Goal: Information Seeking & Learning: Learn about a topic

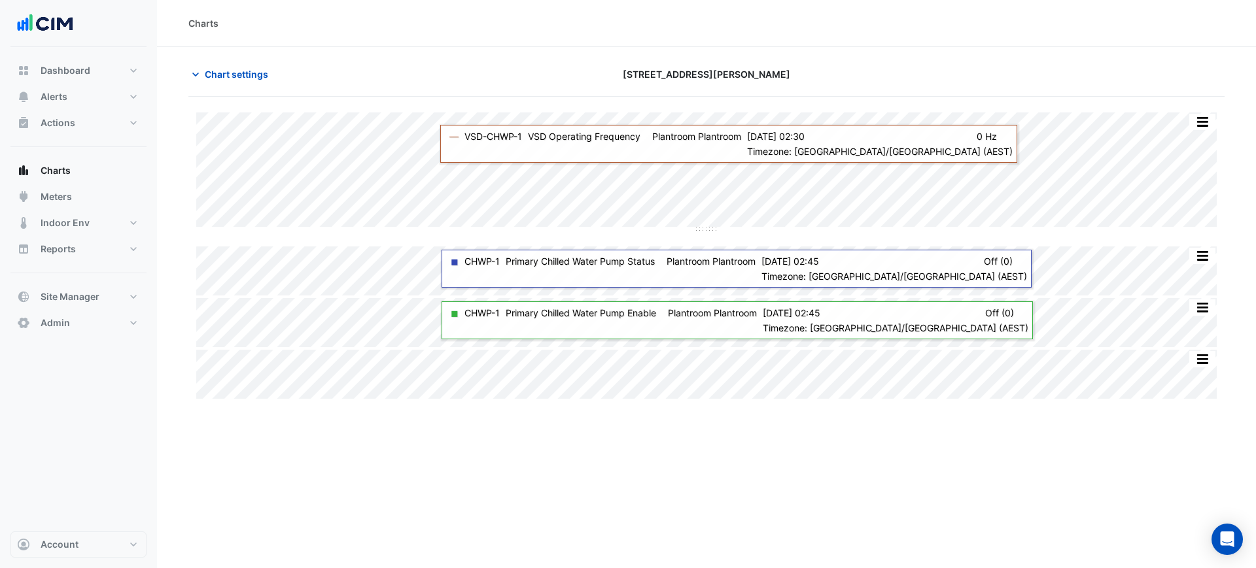
click at [346, 10] on div "Charts" at bounding box center [706, 23] width 1099 height 47
click at [243, 72] on span "Chart settings" at bounding box center [236, 74] width 63 height 14
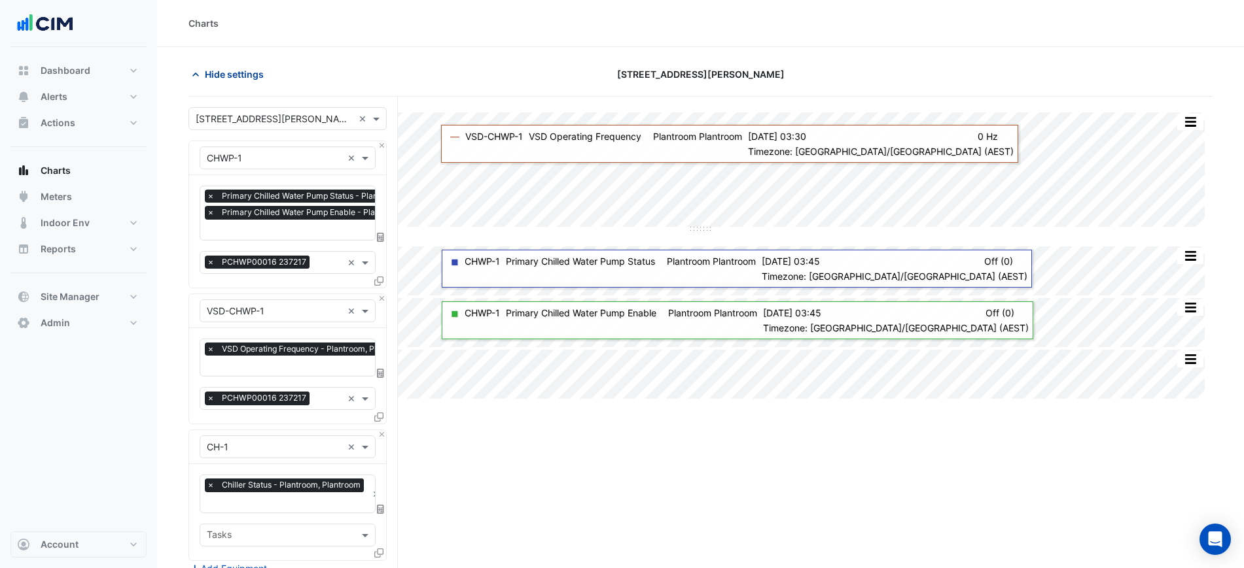
click at [262, 63] on button "Hide settings" at bounding box center [230, 74] width 84 height 23
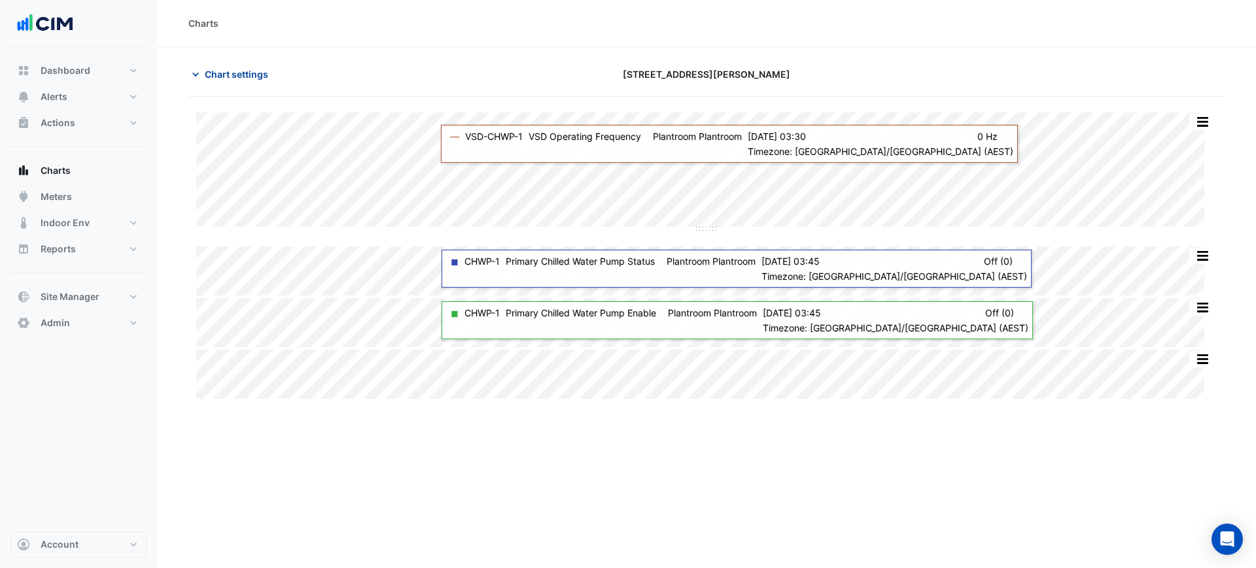
click at [260, 67] on span "Chart settings" at bounding box center [236, 74] width 63 height 14
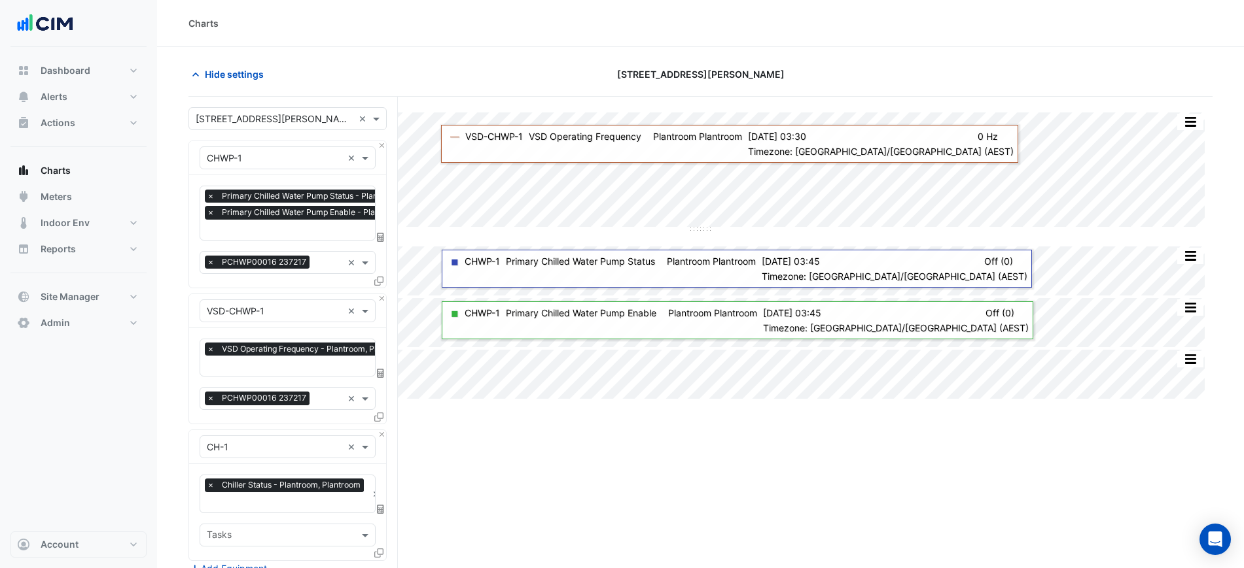
click at [279, 220] on div "× Primary Chilled Water Pump Status - Plantroom, Plantroom × Primary Chilled Wa…" at bounding box center [328, 206] width 246 height 33
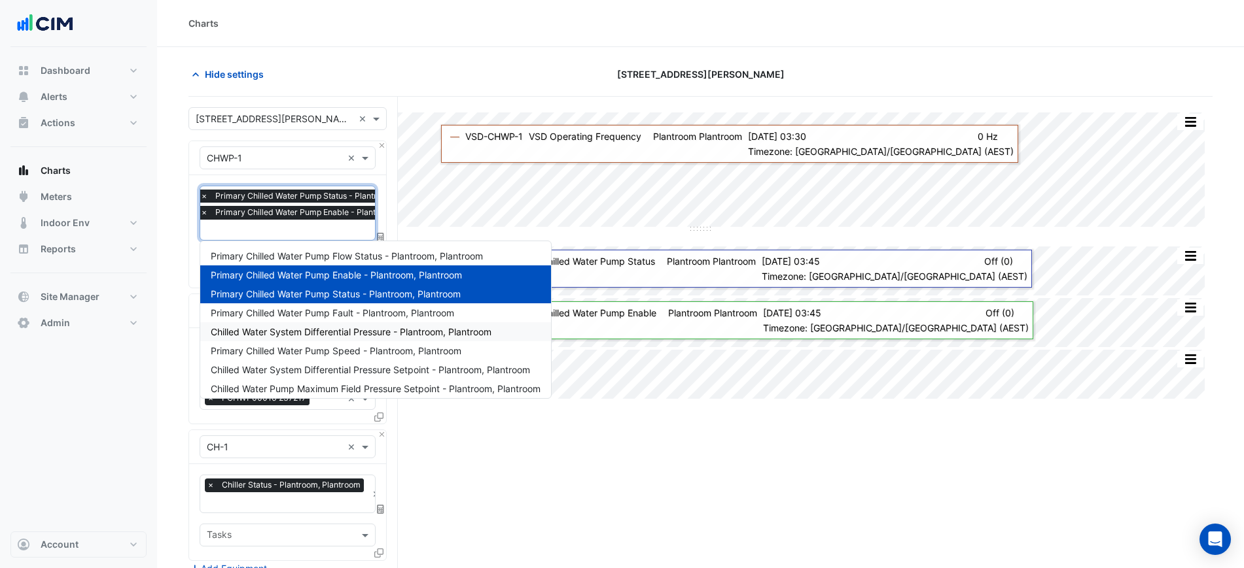
click at [381, 330] on span "Chilled Water System Differential Pressure - Plantroom, Plantroom" at bounding box center [351, 331] width 281 height 11
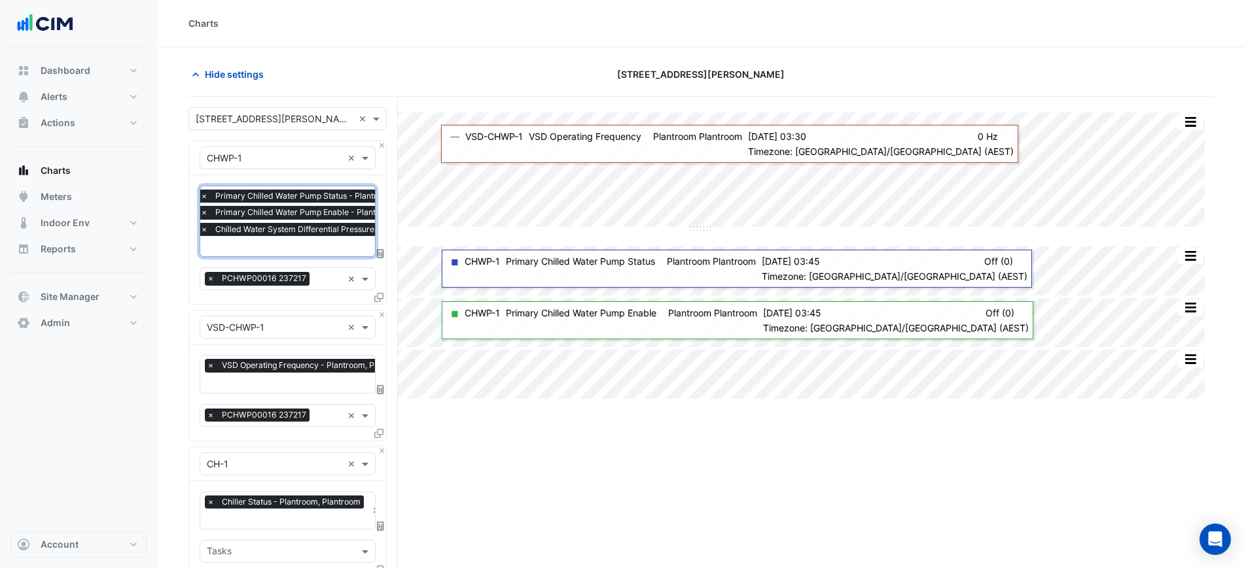
click at [341, 241] on input "text" at bounding box center [335, 248] width 270 height 14
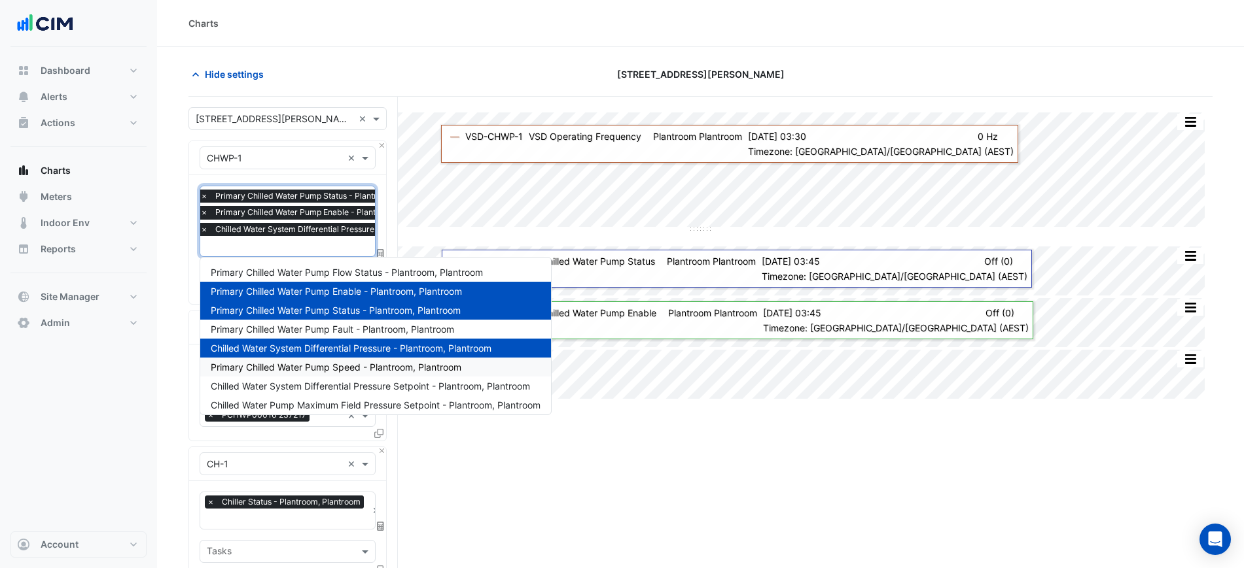
click at [360, 362] on span "Primary Chilled Water Pump Speed - Plantroom, Plantroom" at bounding box center [336, 367] width 251 height 11
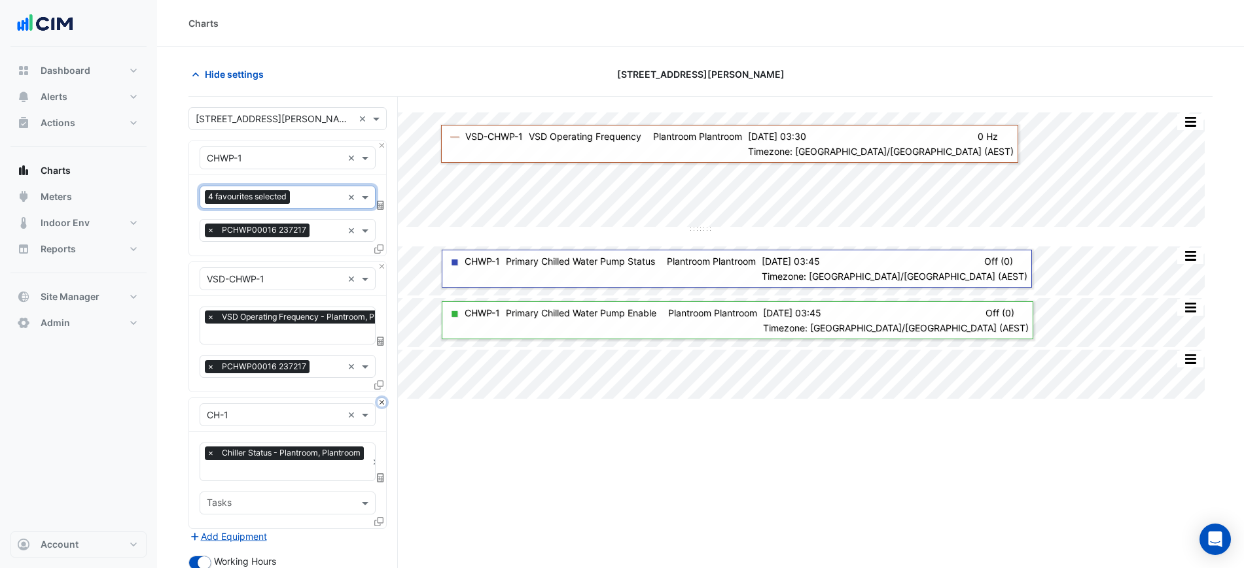
click at [381, 402] on button "Close" at bounding box center [381, 402] width 9 height 9
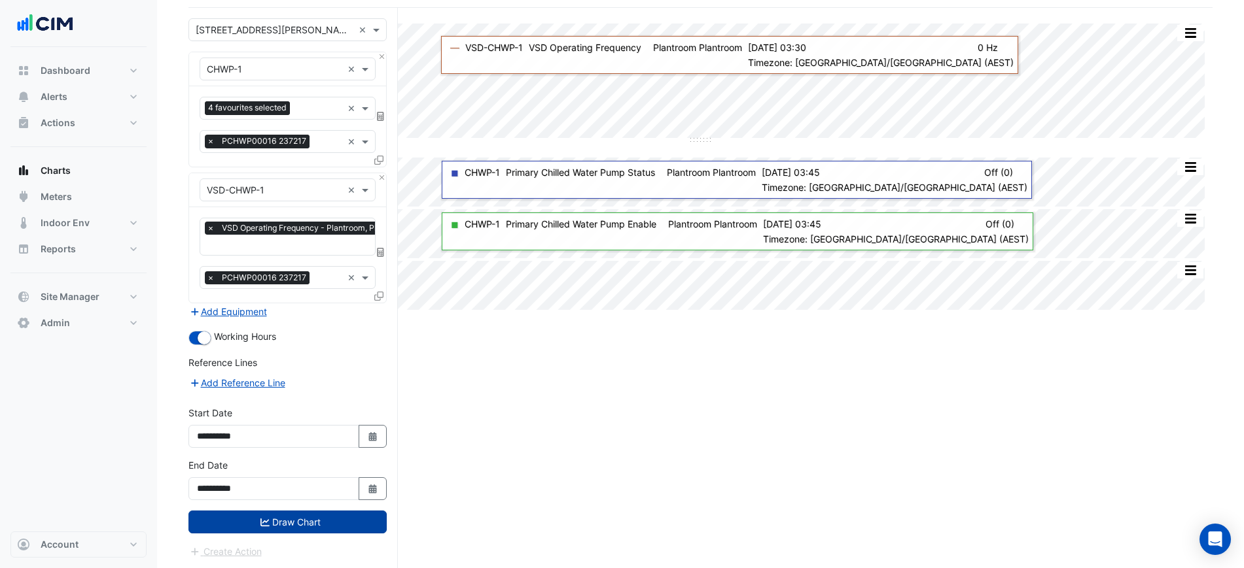
click at [349, 511] on button "Draw Chart" at bounding box center [287, 522] width 198 height 23
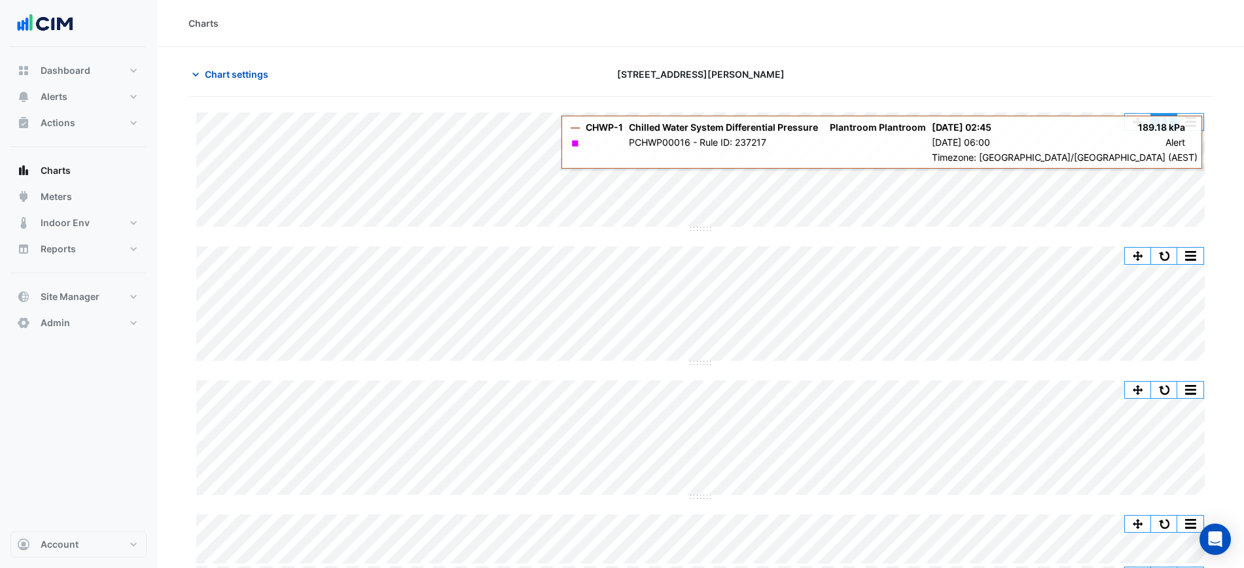
click at [1164, 114] on button "button" at bounding box center [1164, 122] width 26 height 16
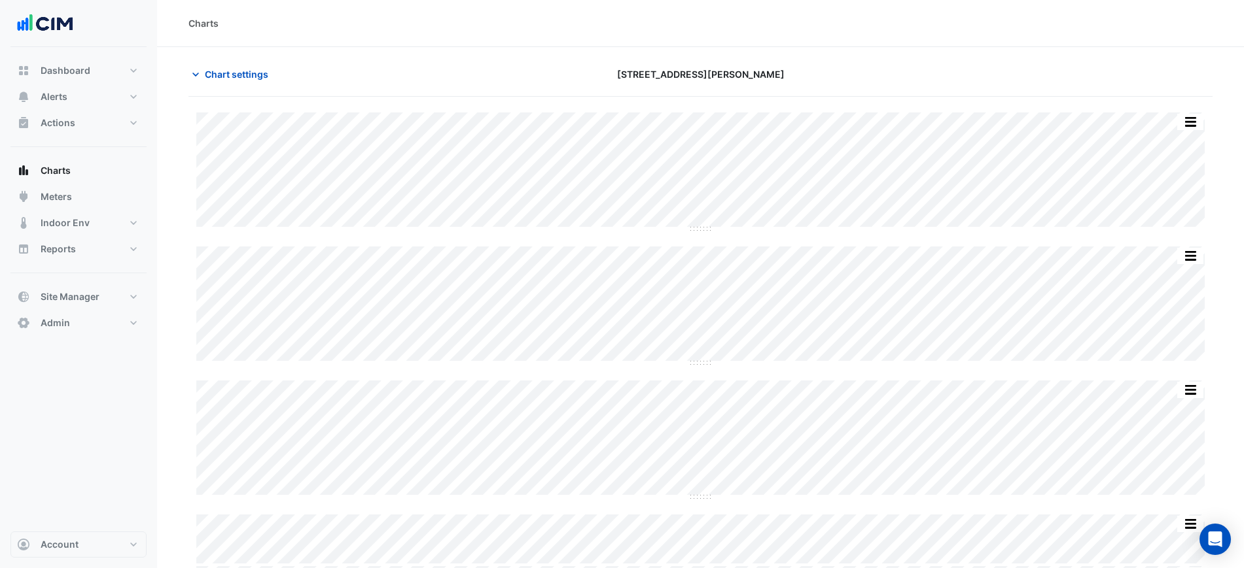
scroll to position [50, 0]
click at [253, 69] on span "Chart settings" at bounding box center [236, 74] width 63 height 14
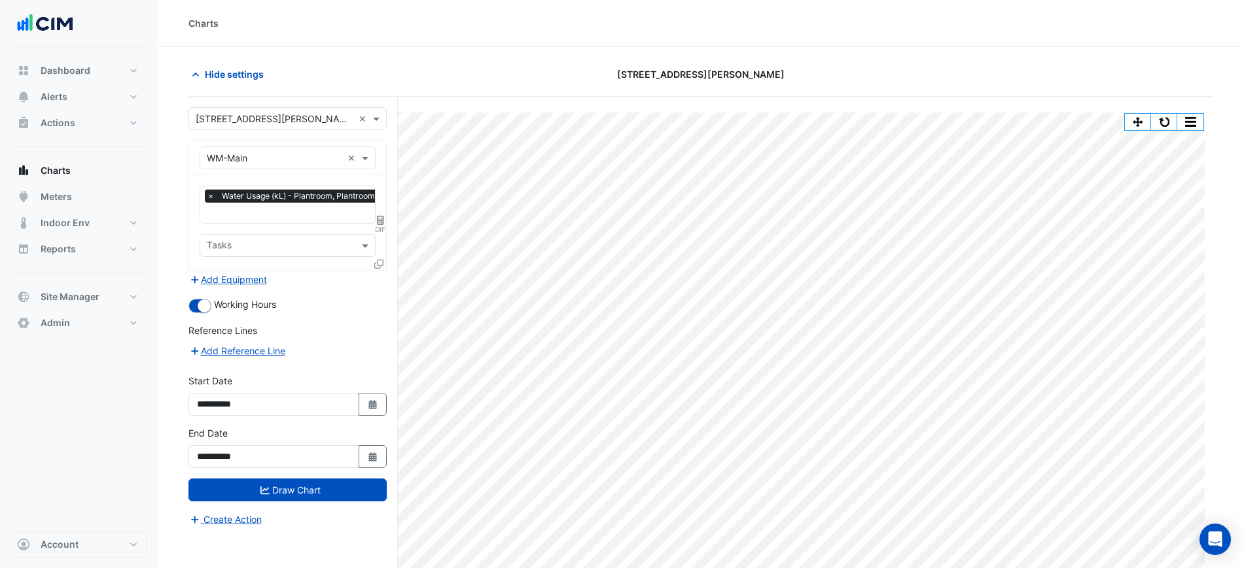
click at [381, 217] on icon at bounding box center [380, 220] width 7 height 9
select select "******"
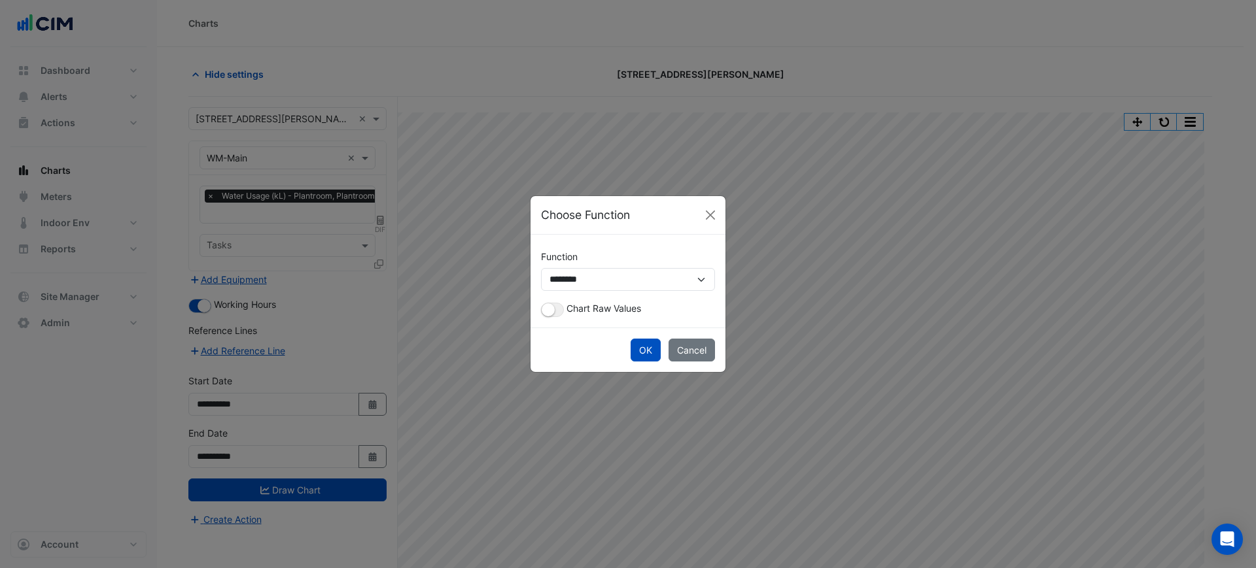
click at [553, 306] on div "Chart Raw Values" at bounding box center [628, 310] width 174 height 16
click at [553, 307] on small "button" at bounding box center [548, 310] width 13 height 13
click at [637, 347] on button "OK" at bounding box center [646, 350] width 30 height 23
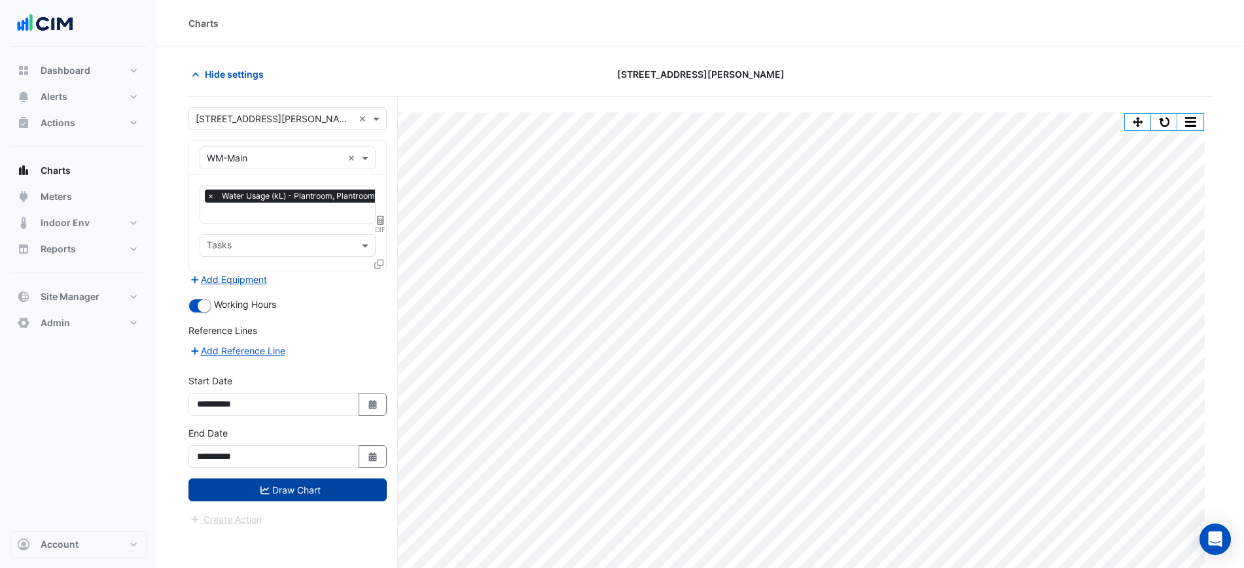
click at [327, 491] on button "Draw Chart" at bounding box center [287, 490] width 198 height 23
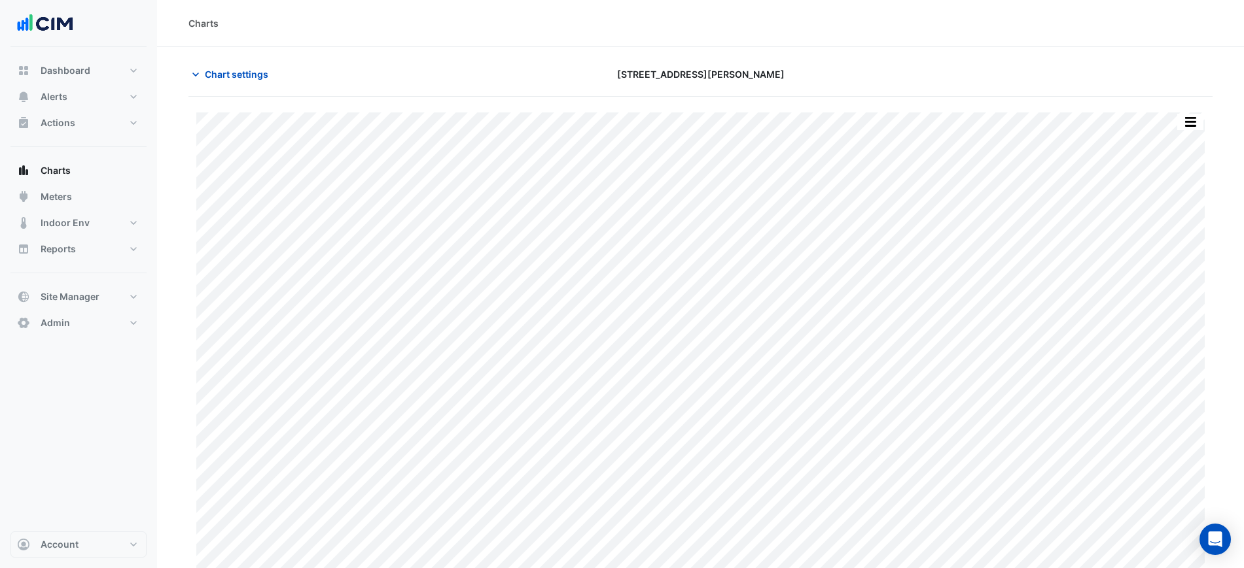
click at [1225, 102] on section "Chart settings 201 Miller Street Print Save as JPEG Save as PNG Pivot Data Tabl…" at bounding box center [700, 313] width 1087 height 533
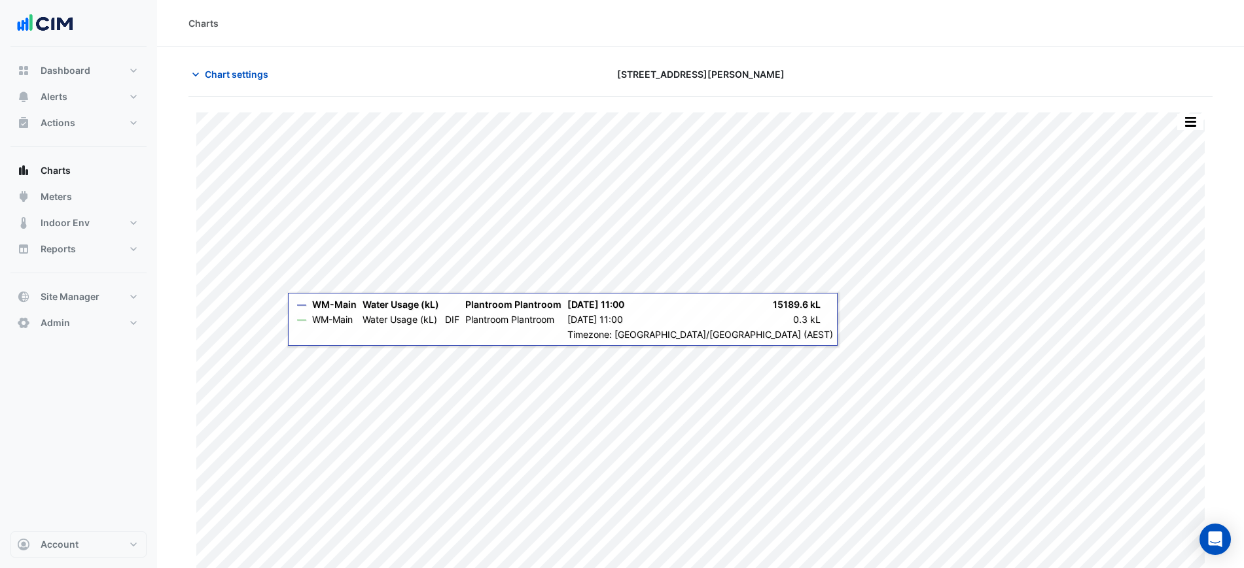
scroll to position [11, 0]
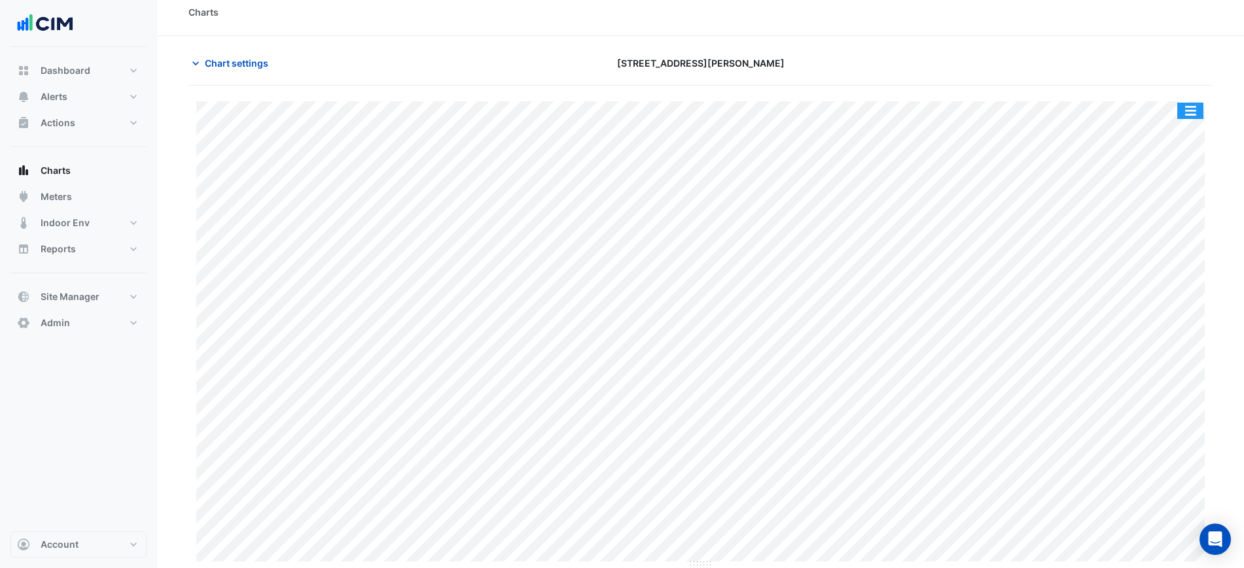
click at [1179, 114] on button "button" at bounding box center [1190, 111] width 26 height 16
click at [294, 53] on div "Chart settings" at bounding box center [354, 63] width 347 height 23
click at [233, 61] on span "Chart settings" at bounding box center [236, 63] width 63 height 14
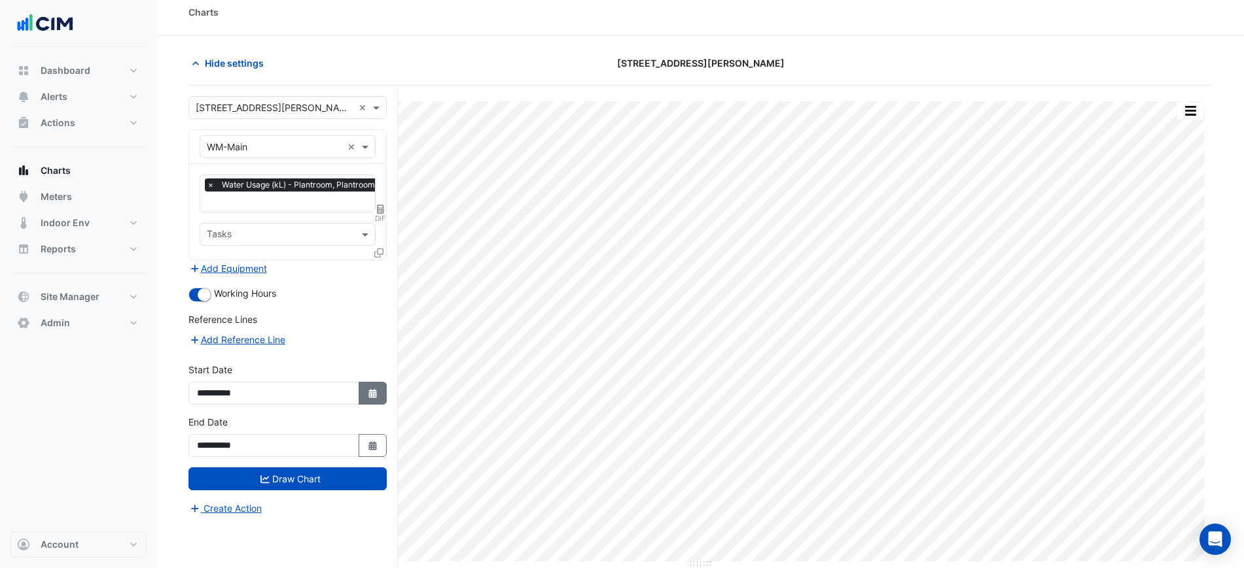
click at [371, 389] on icon "button" at bounding box center [372, 393] width 8 height 9
select select "*"
select select "****"
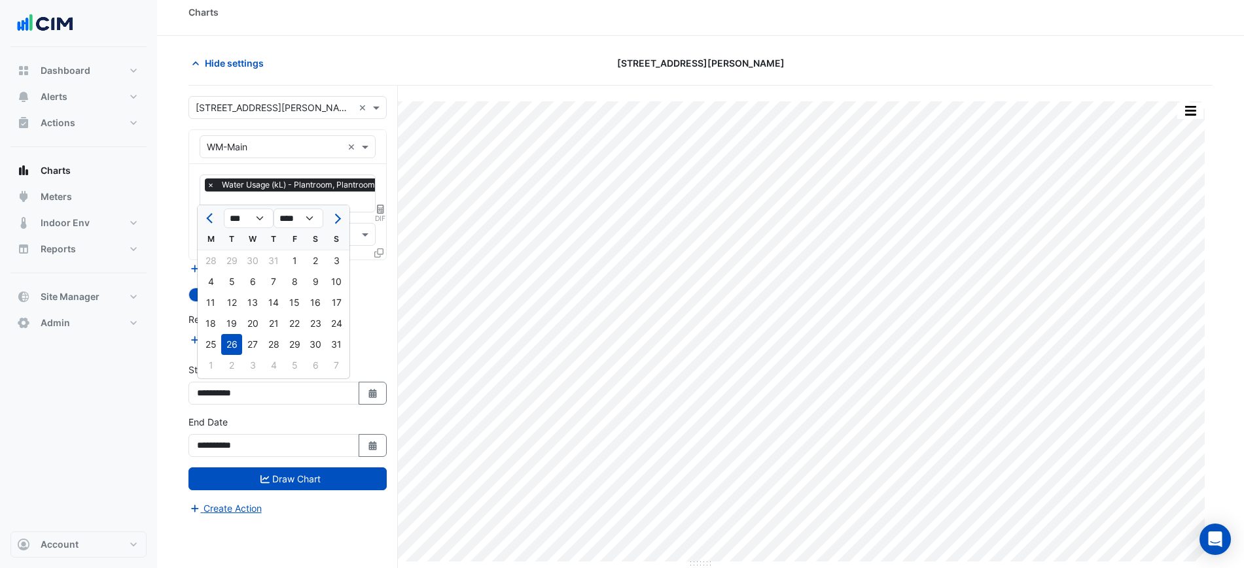
click at [216, 317] on div "18" at bounding box center [210, 323] width 21 height 21
type input "**********"
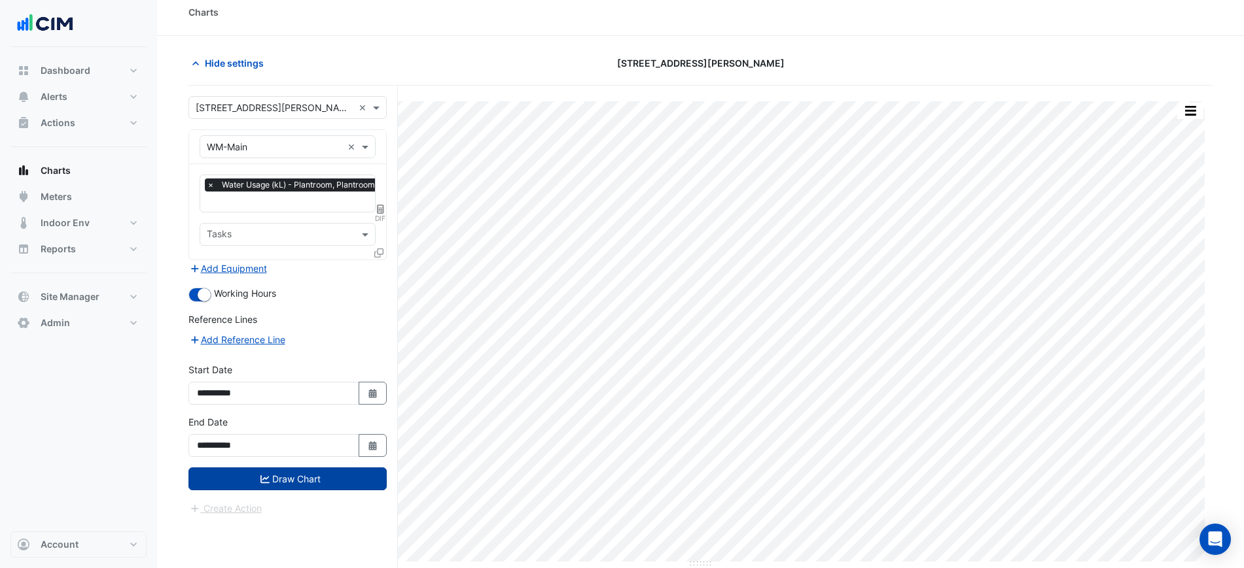
click at [281, 476] on button "Draw Chart" at bounding box center [287, 479] width 198 height 23
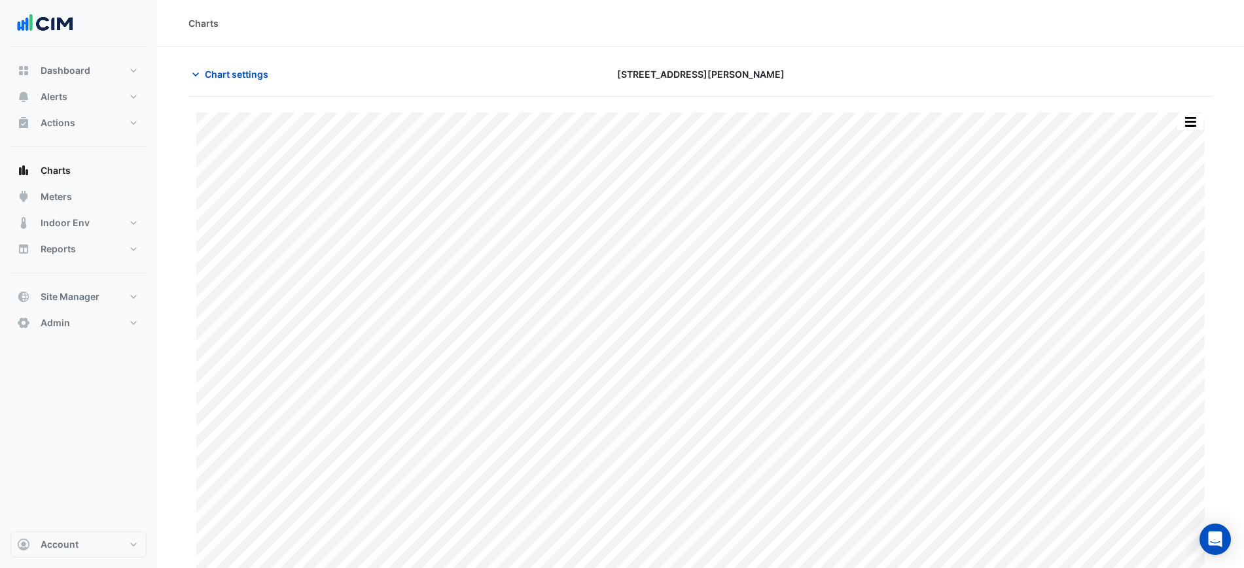
click at [1197, 114] on button "button" at bounding box center [1190, 122] width 26 height 16
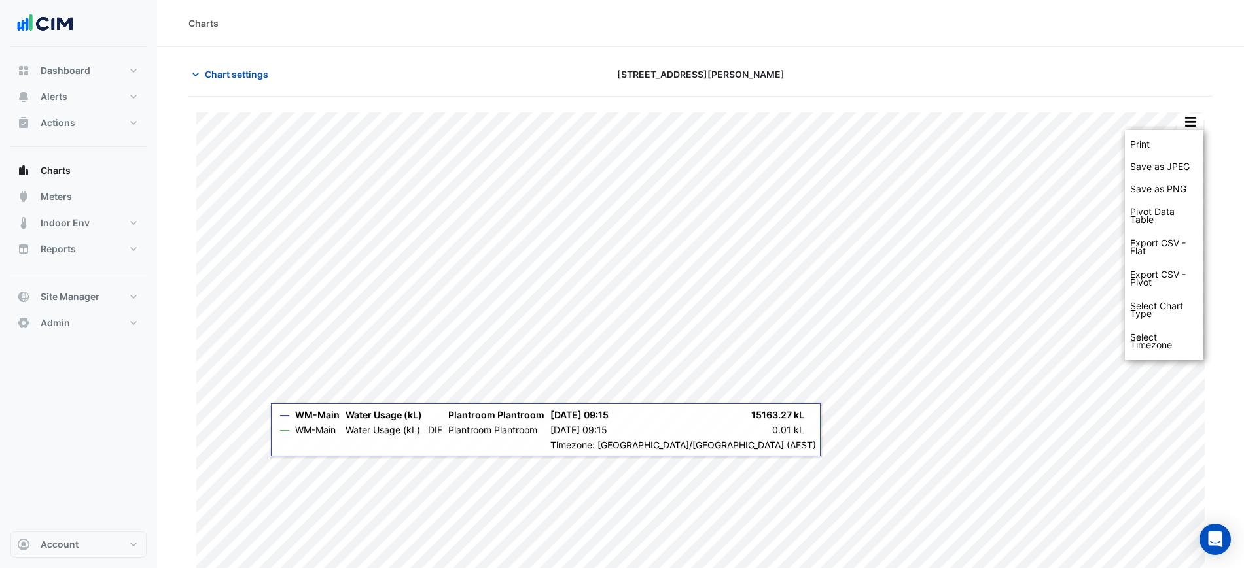
scroll to position [11, 0]
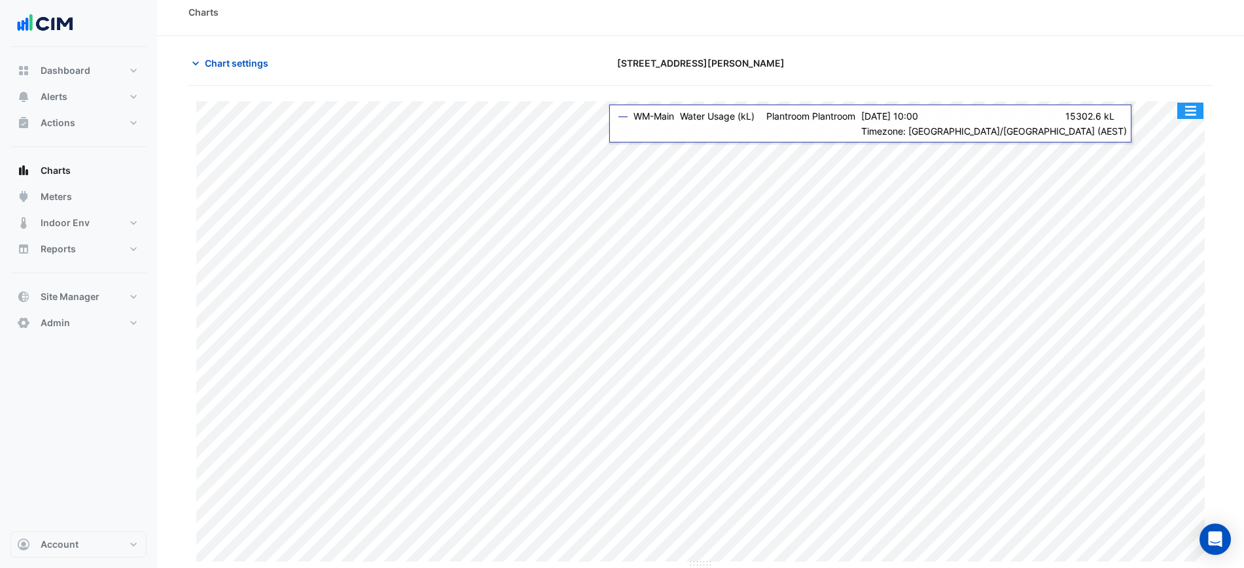
click at [1193, 116] on button "button" at bounding box center [1190, 111] width 26 height 16
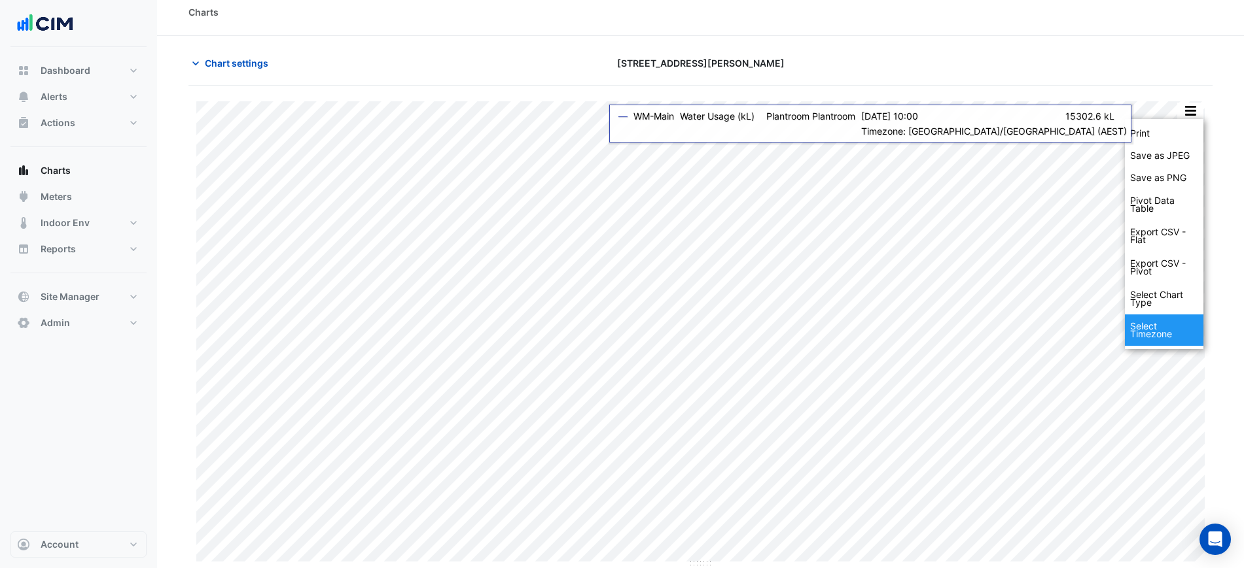
click at [1137, 320] on div "Select Timezone" at bounding box center [1164, 330] width 79 height 31
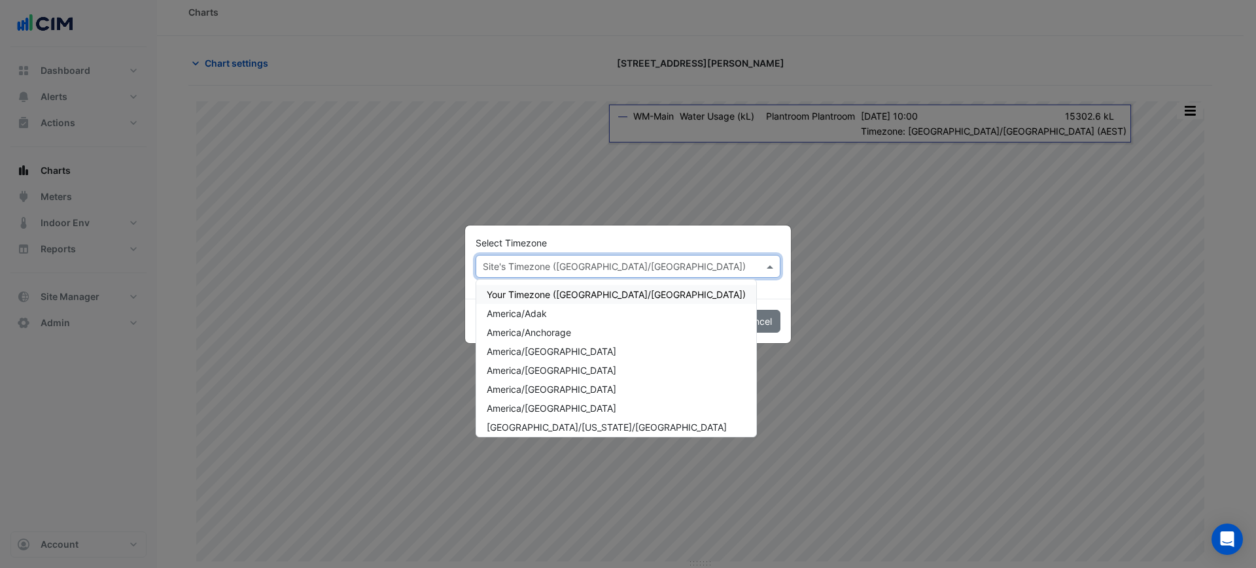
click at [752, 259] on div at bounding box center [628, 266] width 304 height 15
click at [765, 320] on button "Cancel" at bounding box center [757, 321] width 46 height 23
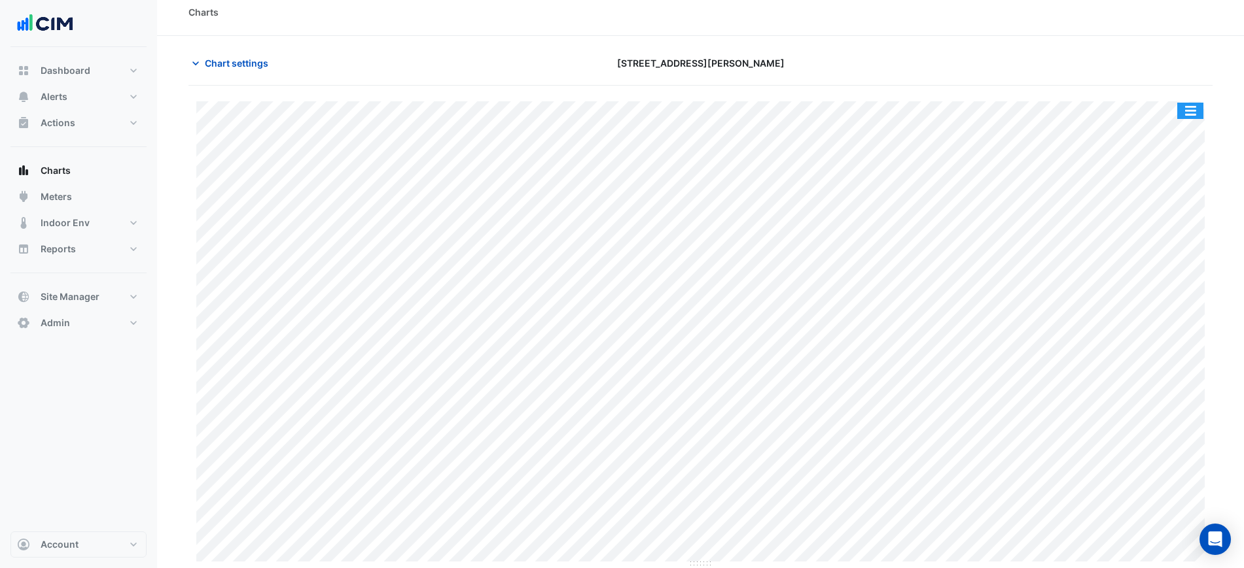
click at [1202, 118] on button "button" at bounding box center [1190, 111] width 26 height 16
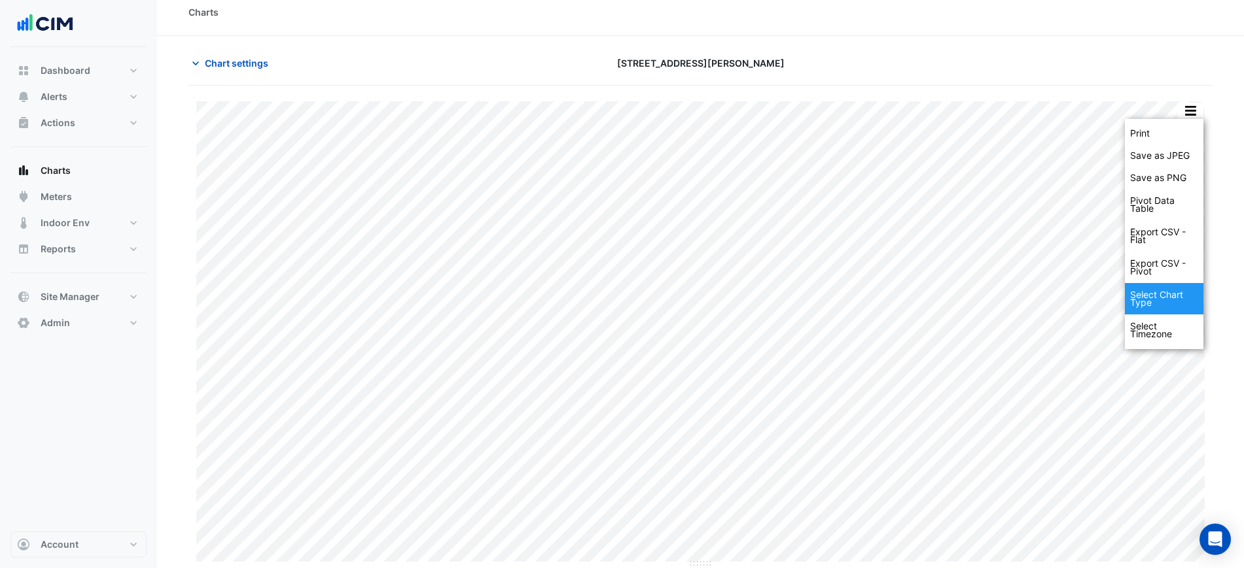
click at [1136, 304] on div "Select Chart Type" at bounding box center [1164, 298] width 79 height 31
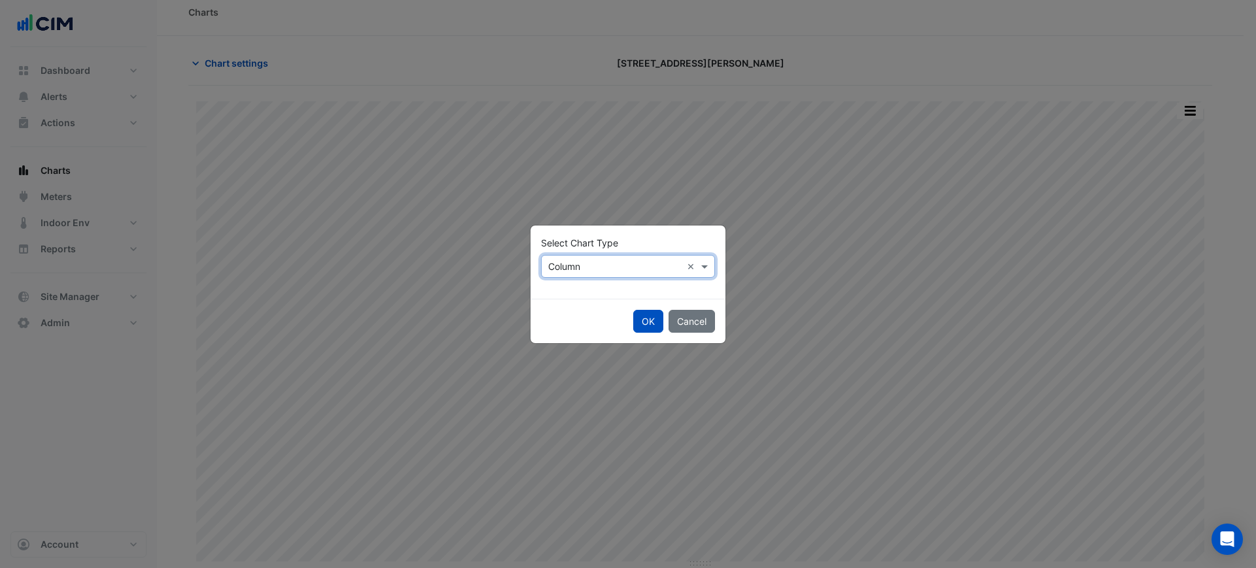
click at [588, 266] on input "text" at bounding box center [614, 267] width 133 height 14
click at [571, 290] on div "Line" at bounding box center [570, 294] width 57 height 19
click at [638, 323] on button "OK" at bounding box center [648, 321] width 30 height 23
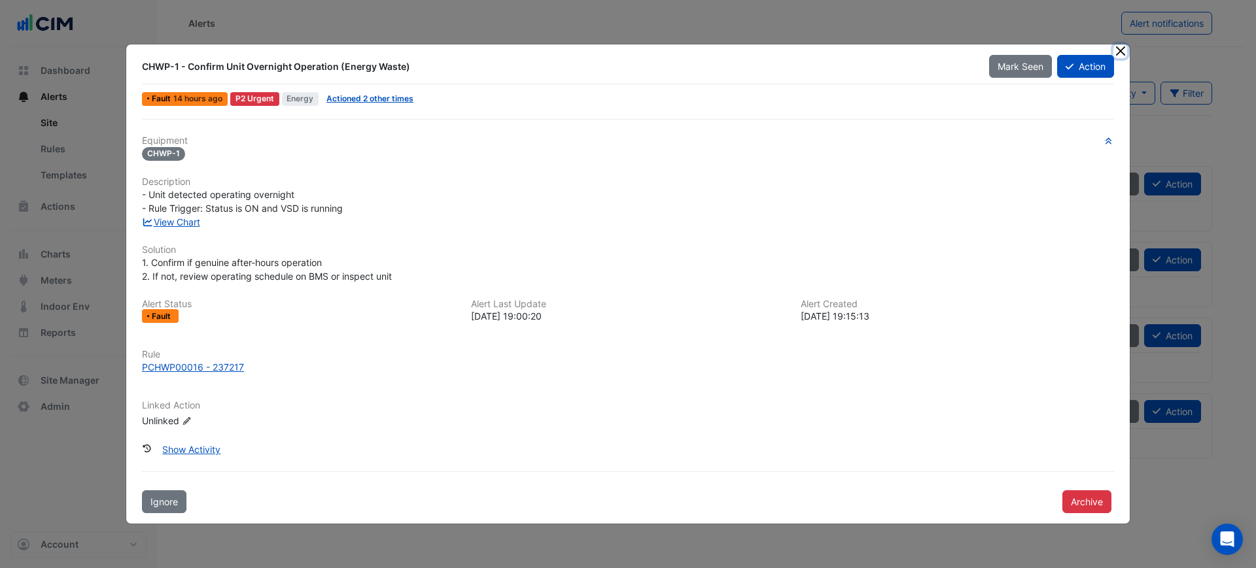
click at [1123, 48] on button "Close" at bounding box center [1120, 51] width 14 height 14
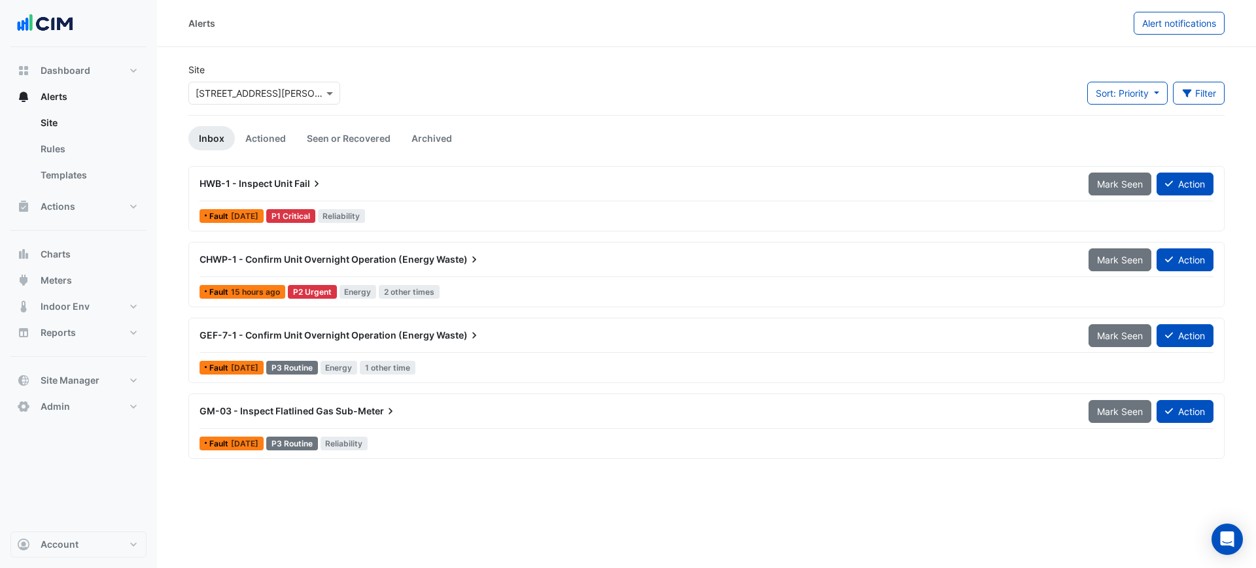
click at [370, 96] on div "Site Select a Site × [STREET_ADDRESS][PERSON_NAME] Sort: Priority Priority Upda…" at bounding box center [707, 89] width 1052 height 52
click at [274, 332] on span "GEF-7-1 - Confirm Unit Overnight Operation (Energy" at bounding box center [317, 335] width 235 height 11
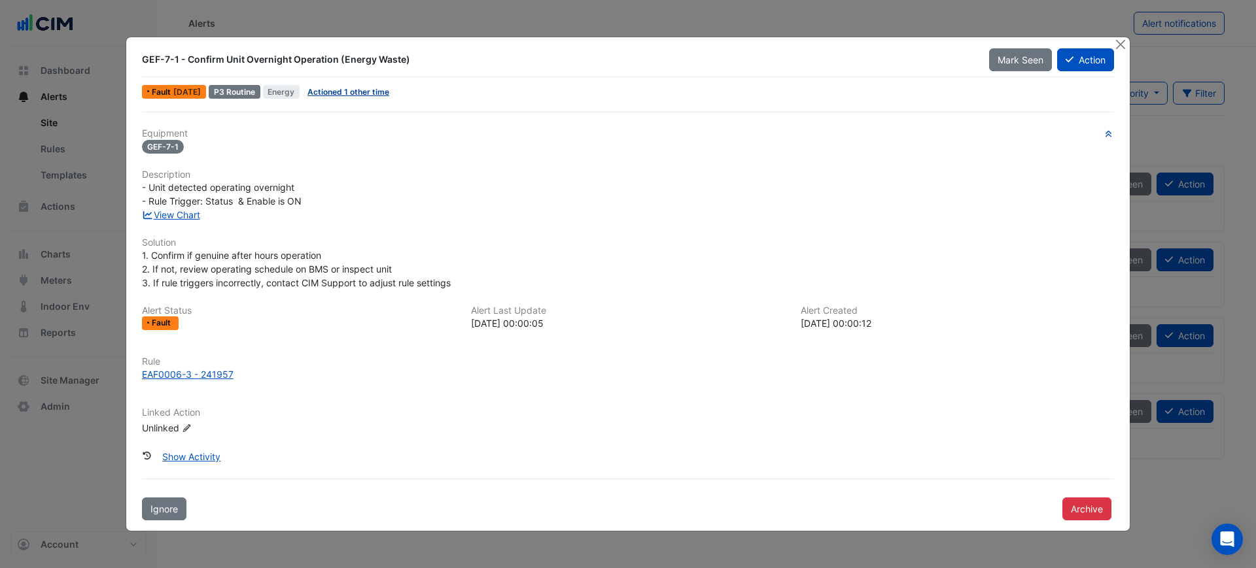
click at [389, 90] on link "Actioned 1 other time" at bounding box center [348, 92] width 82 height 10
click at [190, 213] on link "View Chart" at bounding box center [171, 214] width 58 height 11
click at [1119, 40] on button "Close" at bounding box center [1120, 44] width 14 height 14
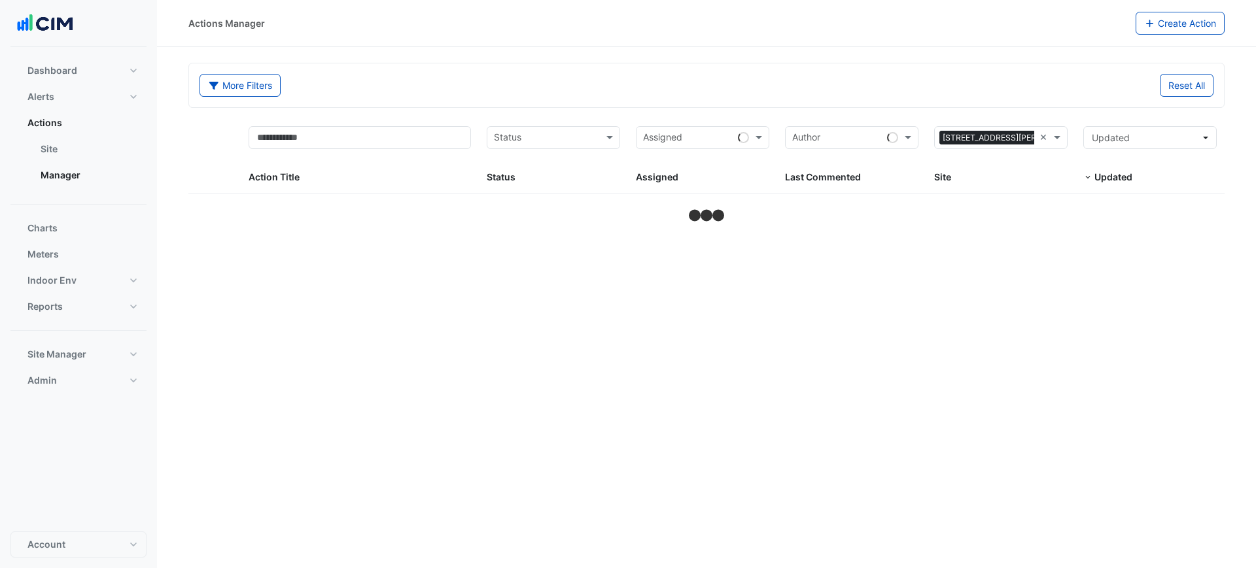
select select "***"
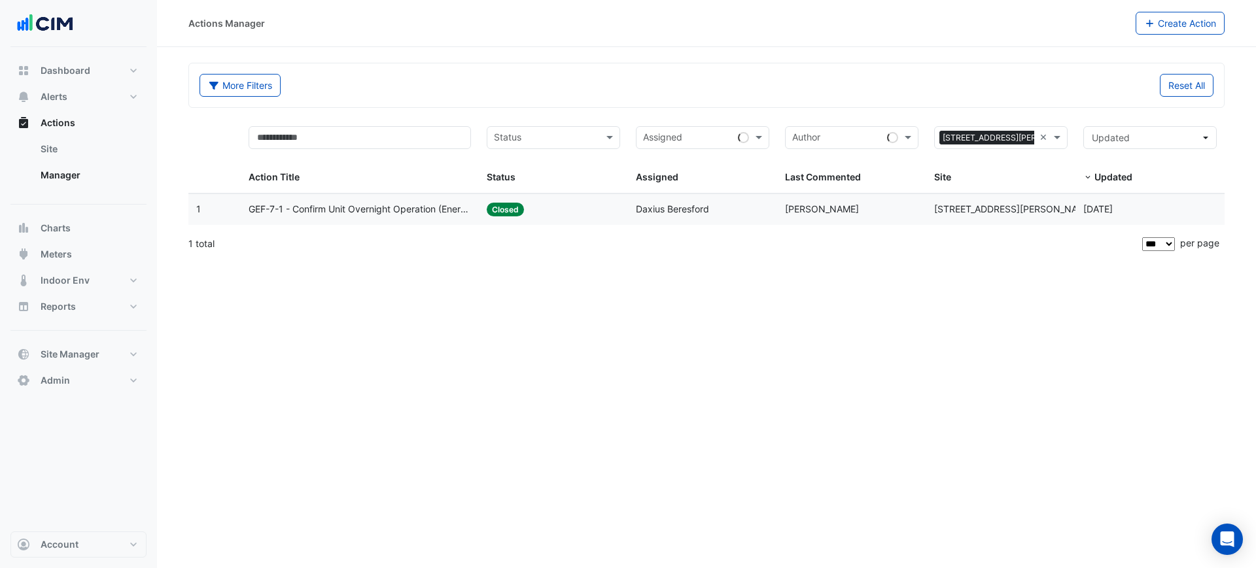
click at [325, 207] on span "GEF-7-1 - Confirm Unit Overnight Operation (Energy Waste)" at bounding box center [360, 209] width 223 height 15
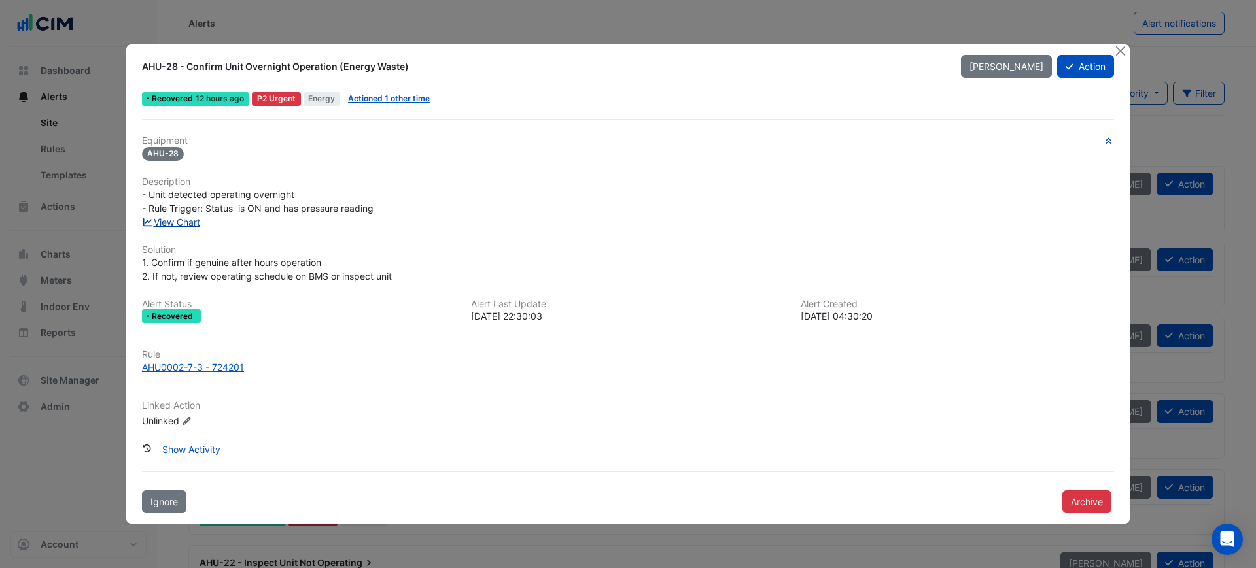
click at [181, 219] on link "View Chart" at bounding box center [171, 222] width 58 height 11
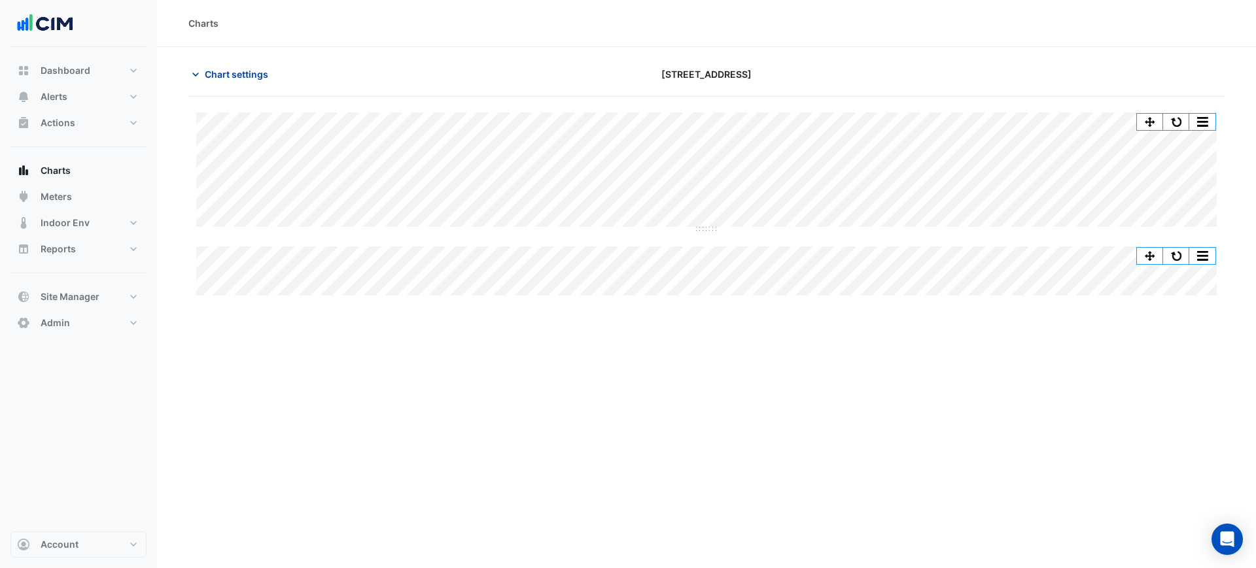
click at [260, 63] on button "Chart settings" at bounding box center [232, 74] width 88 height 23
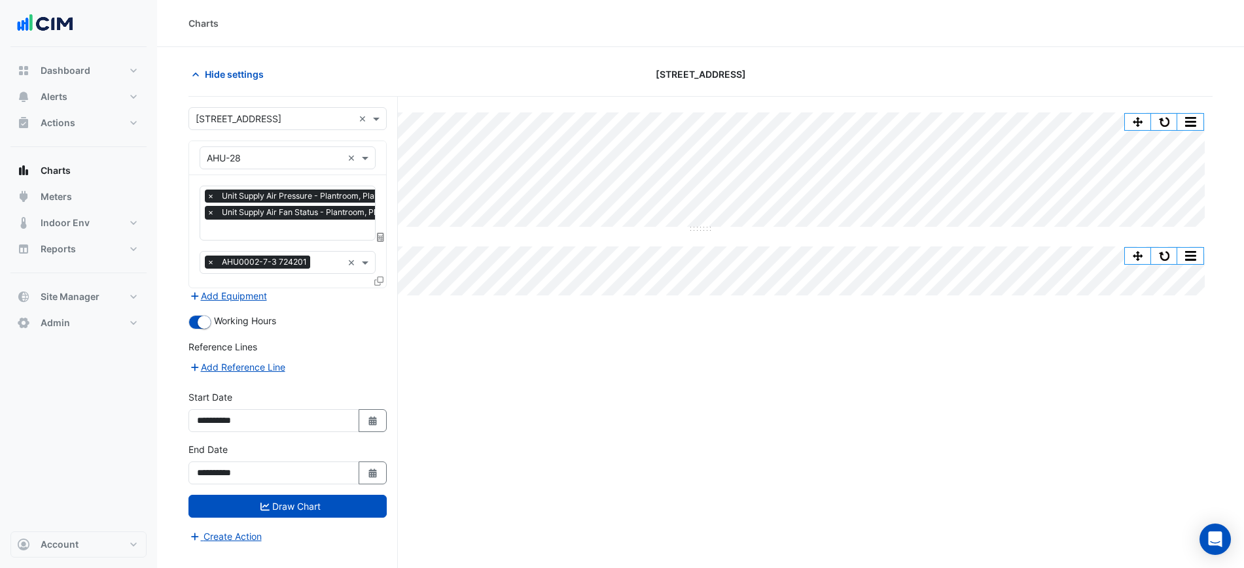
scroll to position [0, 7]
click at [292, 235] on input "text" at bounding box center [303, 231] width 207 height 14
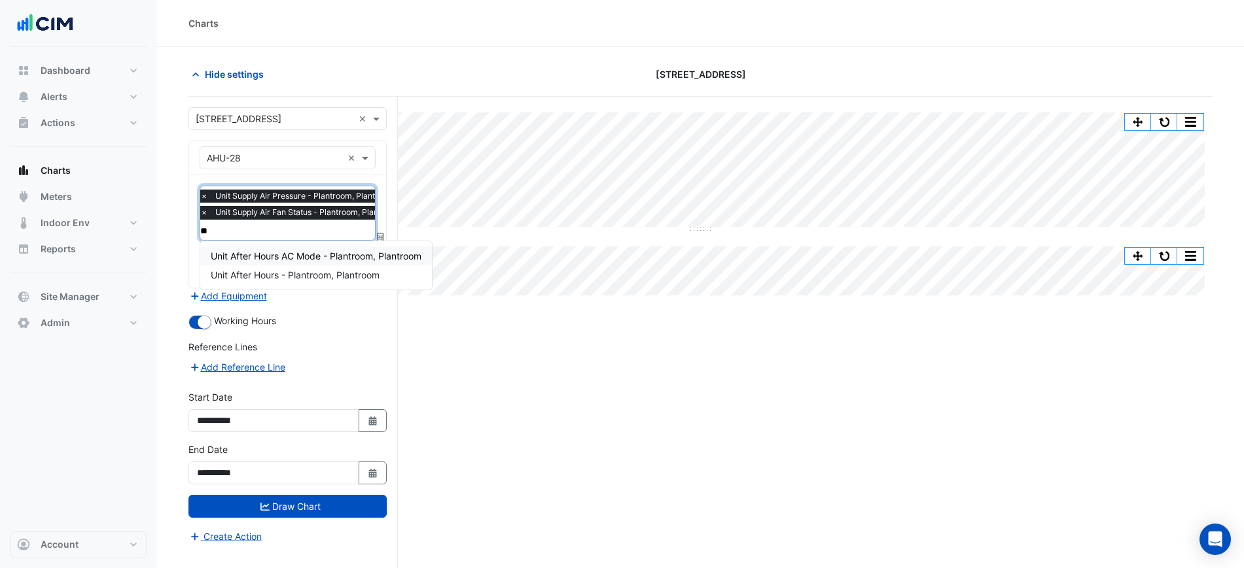
type input "***"
click at [301, 253] on span "Unit After Hours AC Mode - Plantroom, Plantroom" at bounding box center [316, 256] width 211 height 11
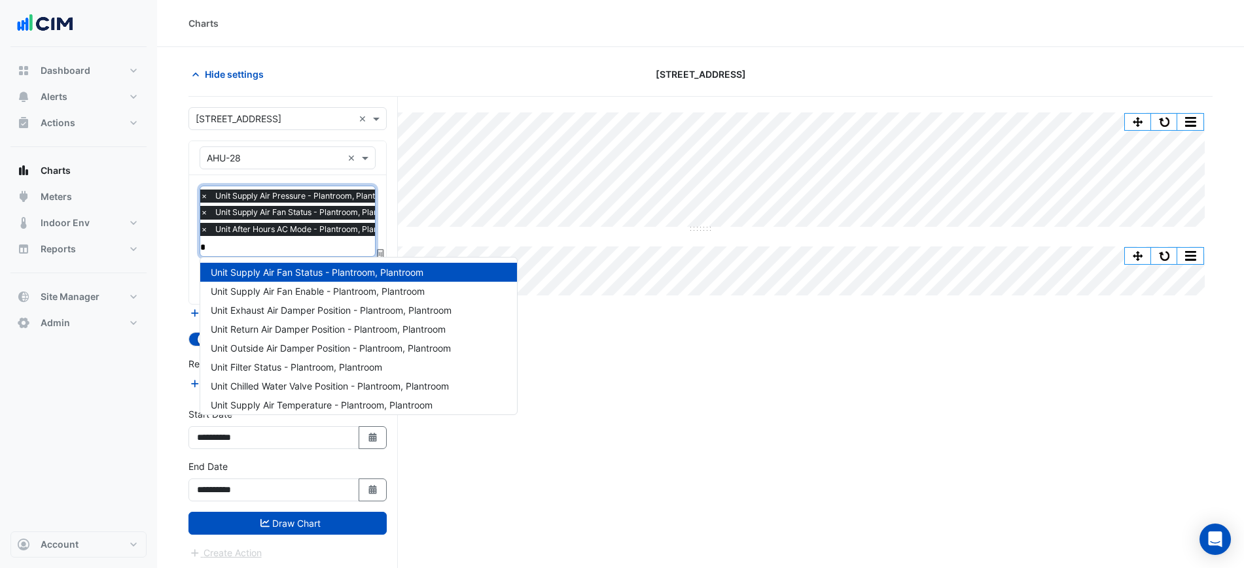
scroll to position [366, 0]
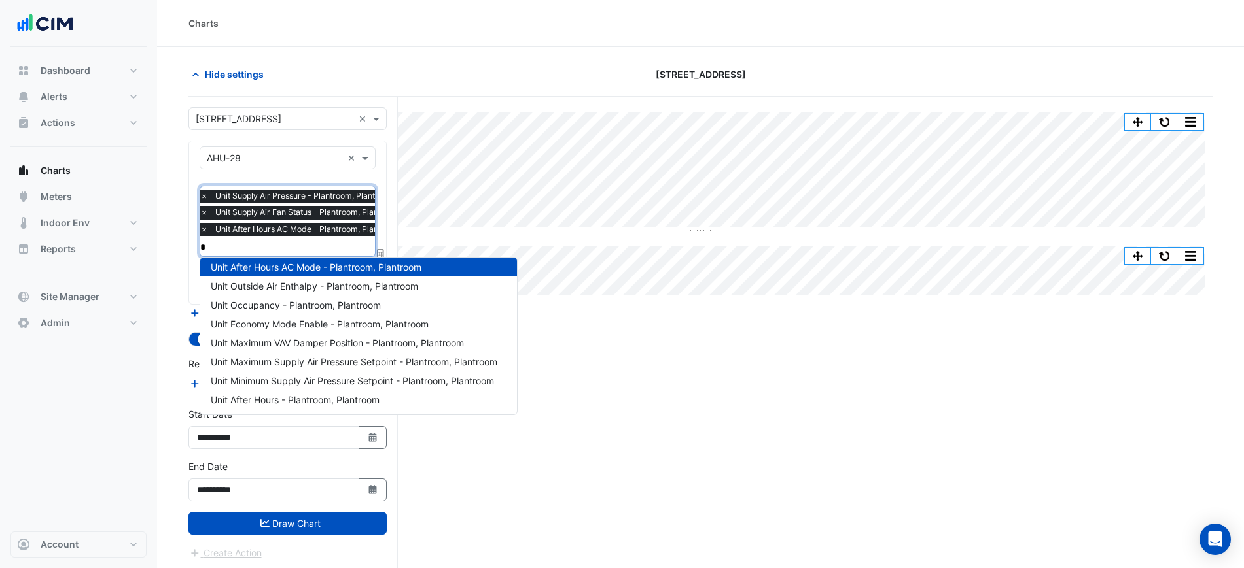
type input "**"
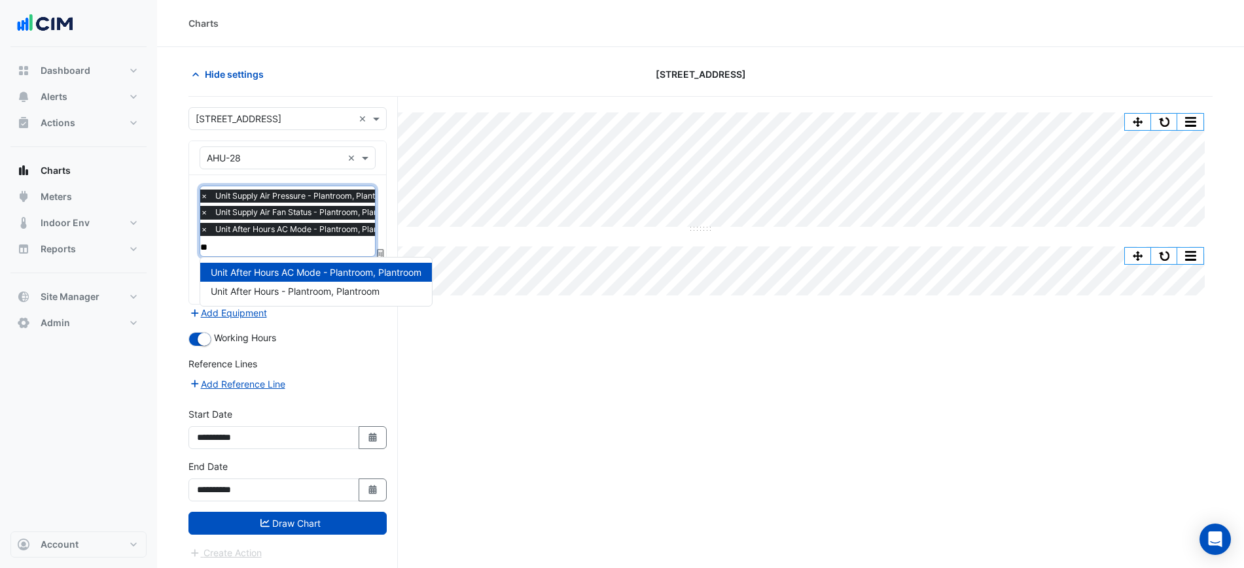
scroll to position [0, 0]
click at [298, 298] on div "Unit After Hours - Plantroom, Plantroom" at bounding box center [316, 291] width 232 height 19
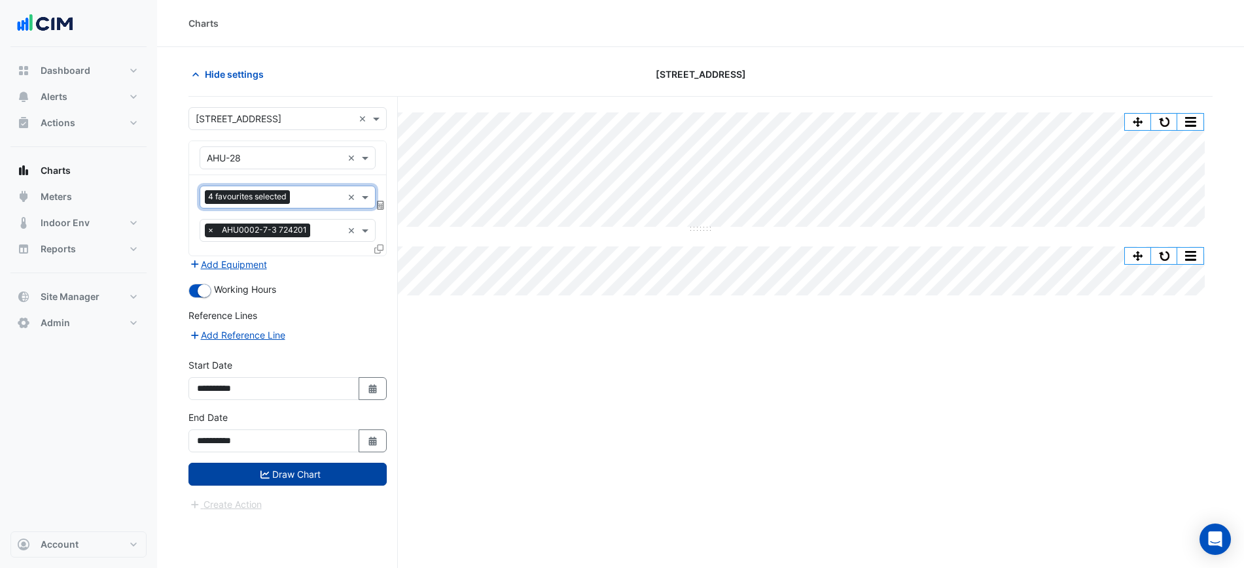
click at [306, 474] on button "Draw Chart" at bounding box center [287, 474] width 198 height 23
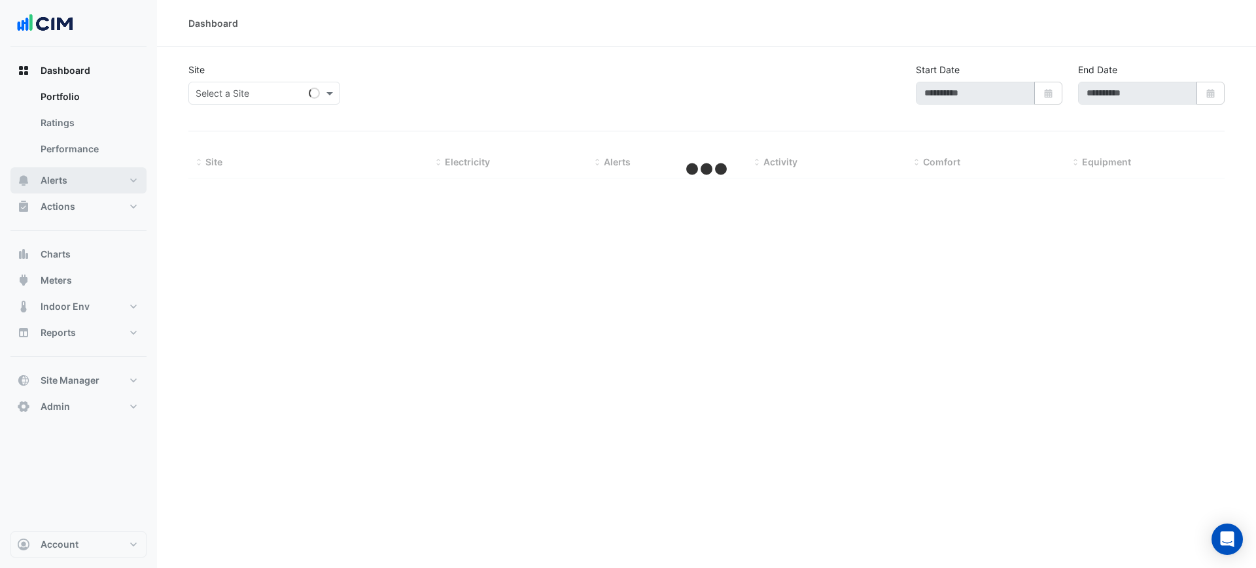
click at [90, 167] on button "Alerts" at bounding box center [78, 180] width 136 height 26
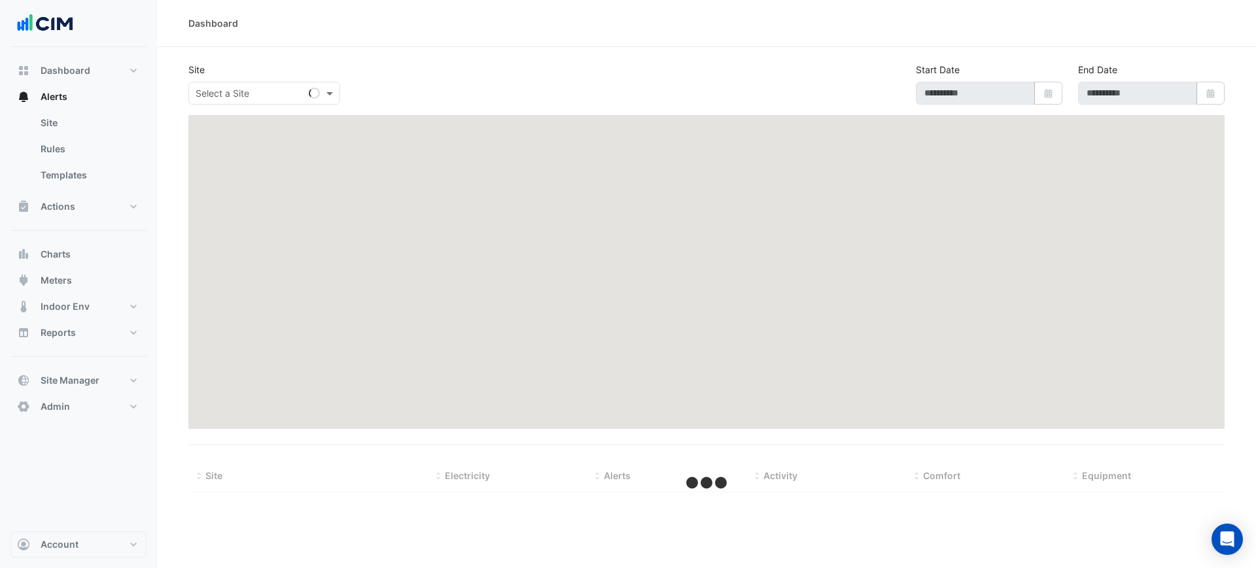
click at [238, 96] on input "text" at bounding box center [251, 94] width 111 height 14
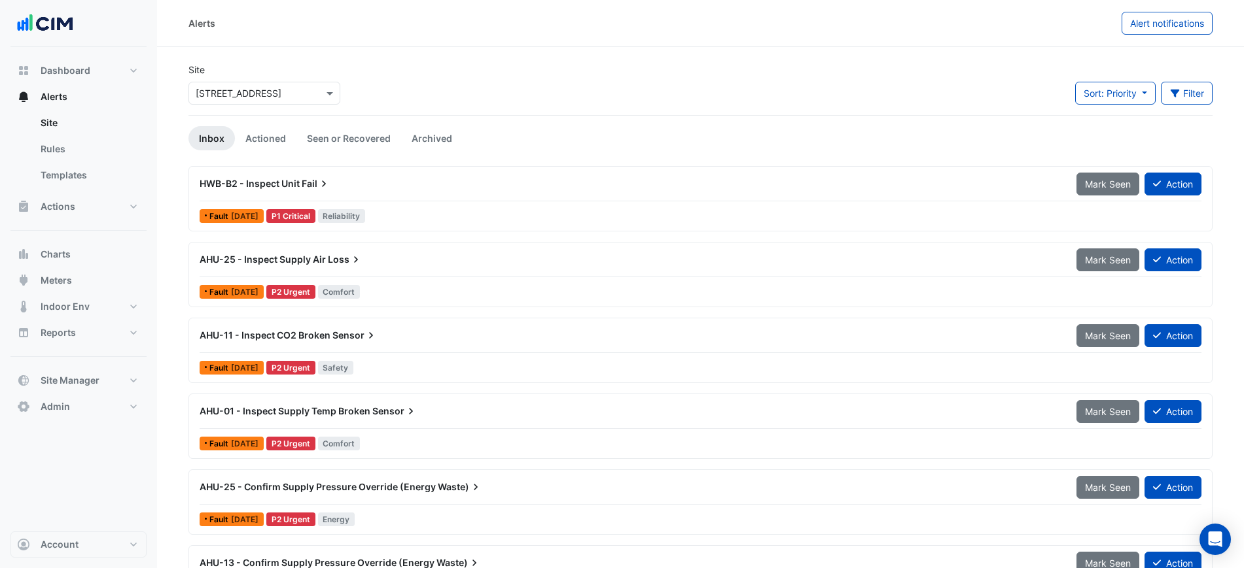
click at [214, 94] on input "text" at bounding box center [251, 94] width 111 height 14
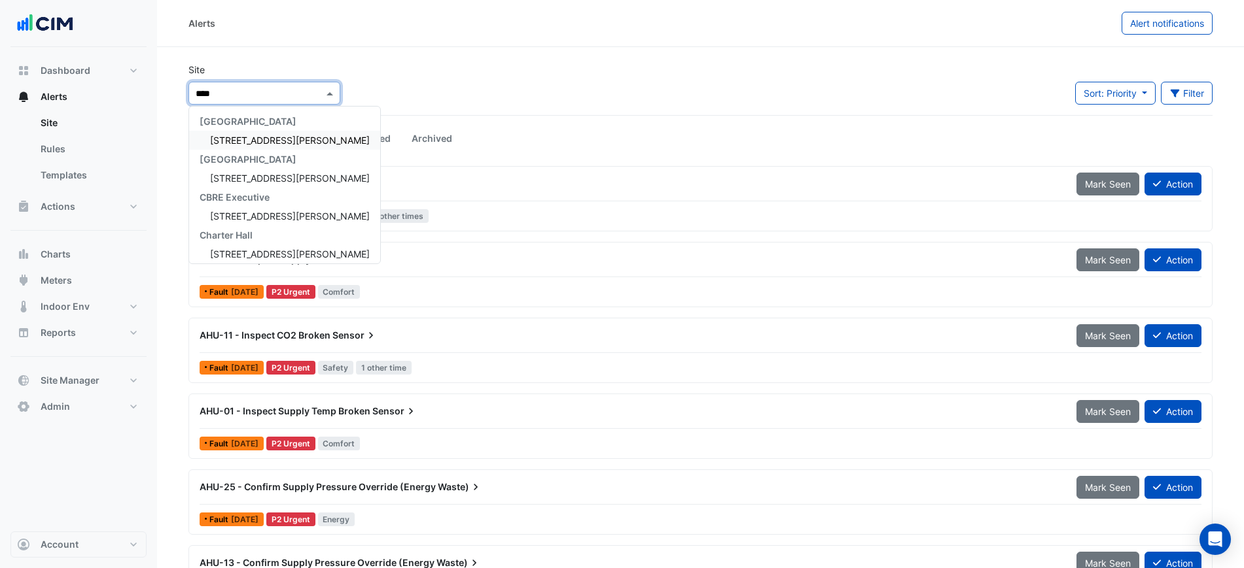
type input "*****"
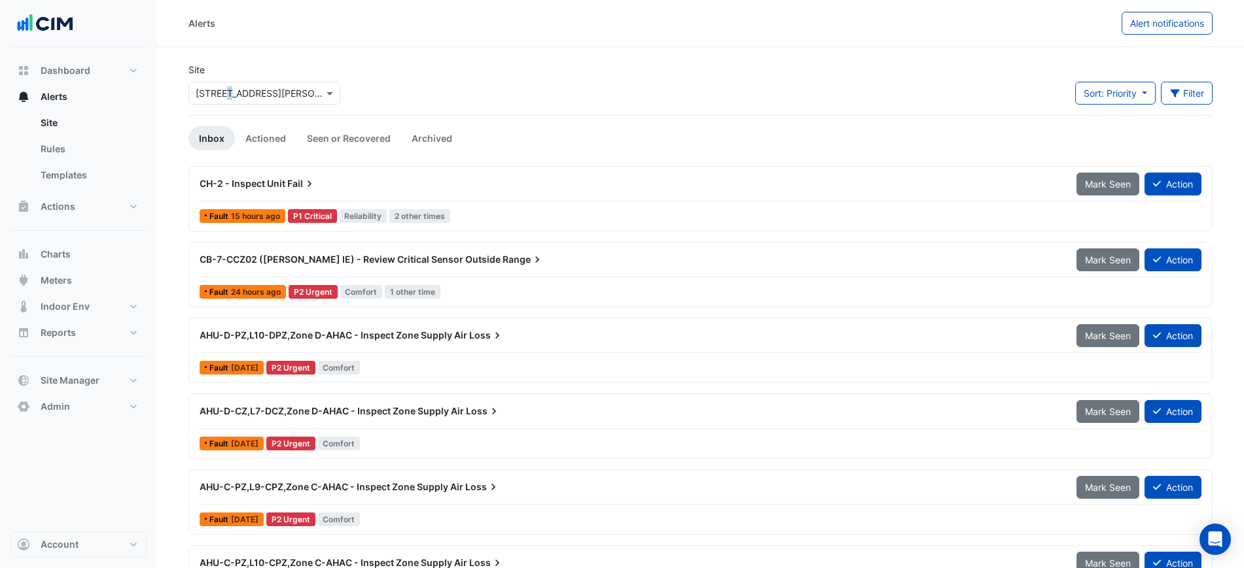
click at [226, 108] on div "Site Select a Site × 1 Shelley Street" at bounding box center [264, 89] width 167 height 52
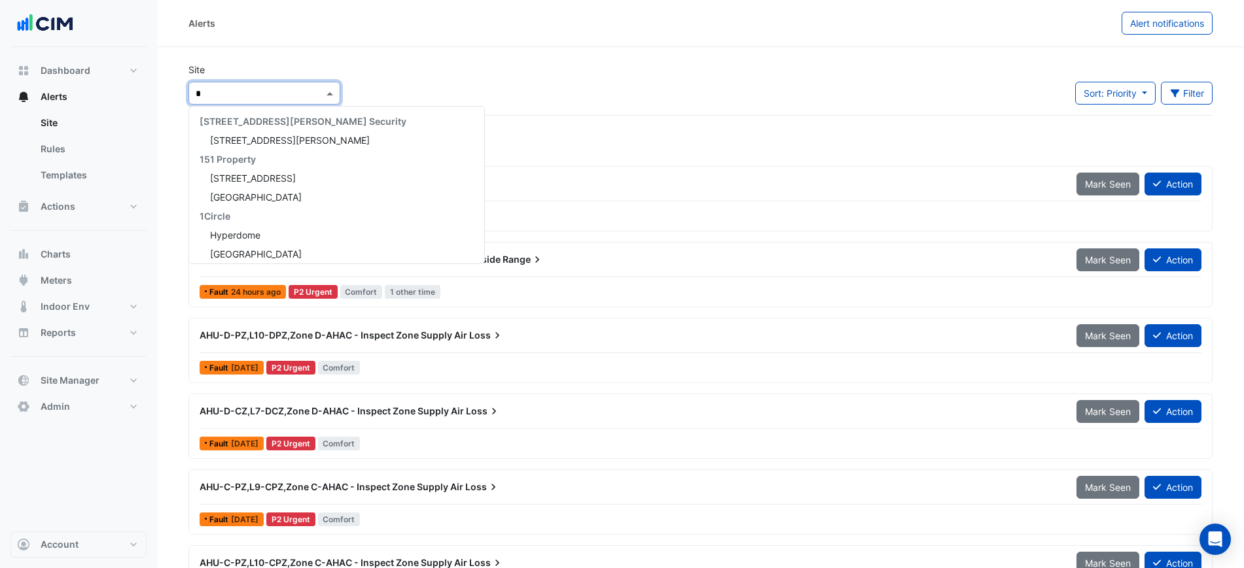
scroll to position [2092, 0]
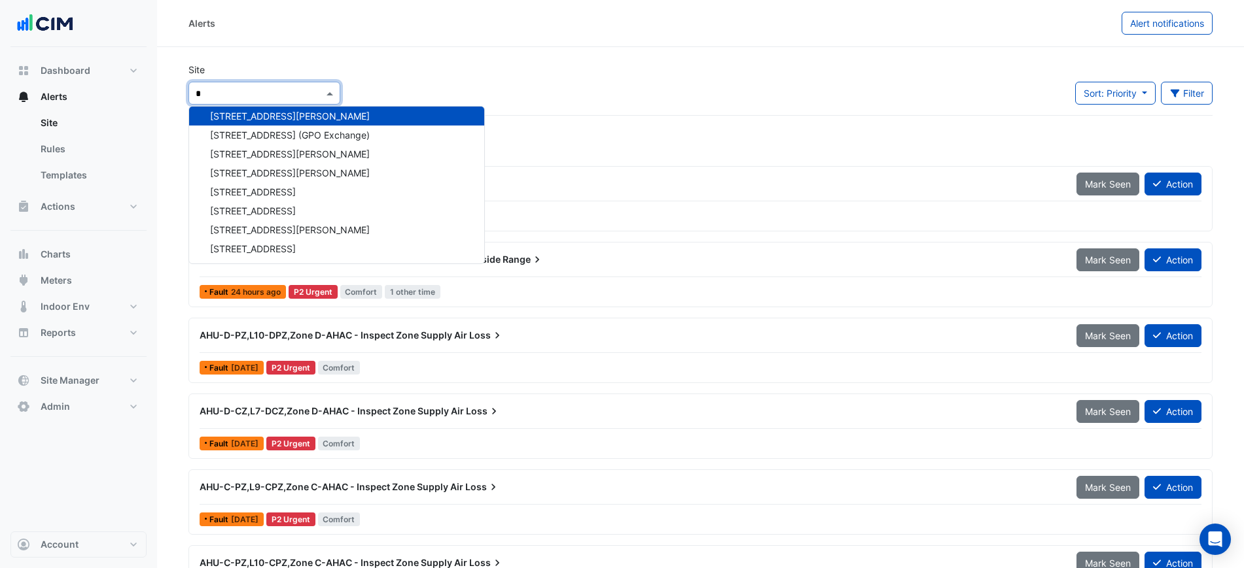
click at [226, 97] on input "*" at bounding box center [251, 94] width 111 height 14
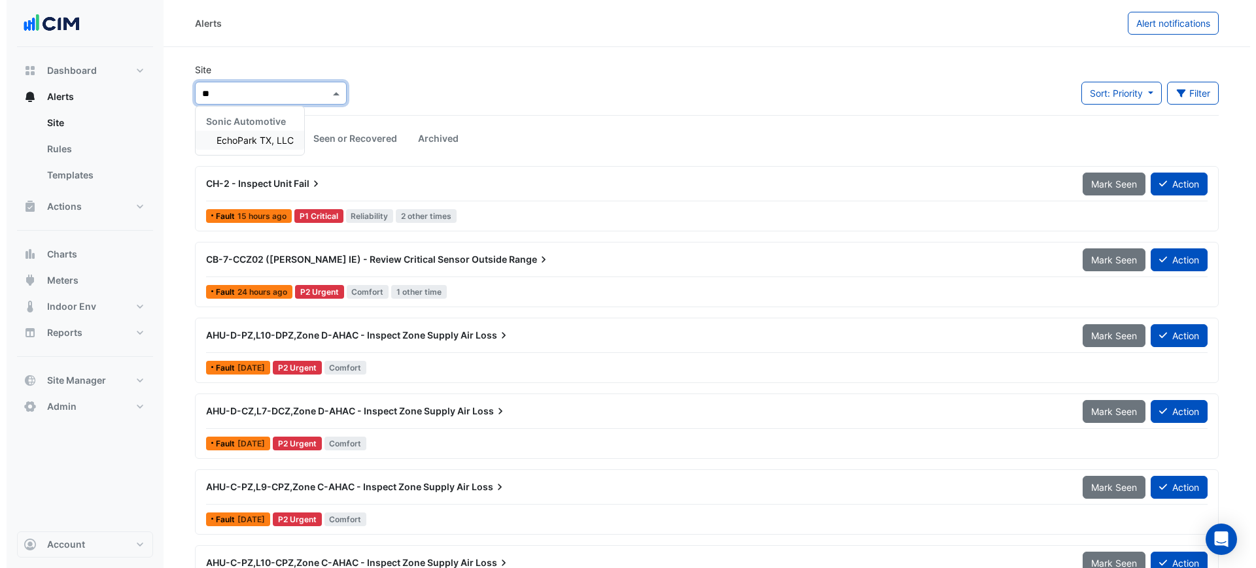
scroll to position [0, 0]
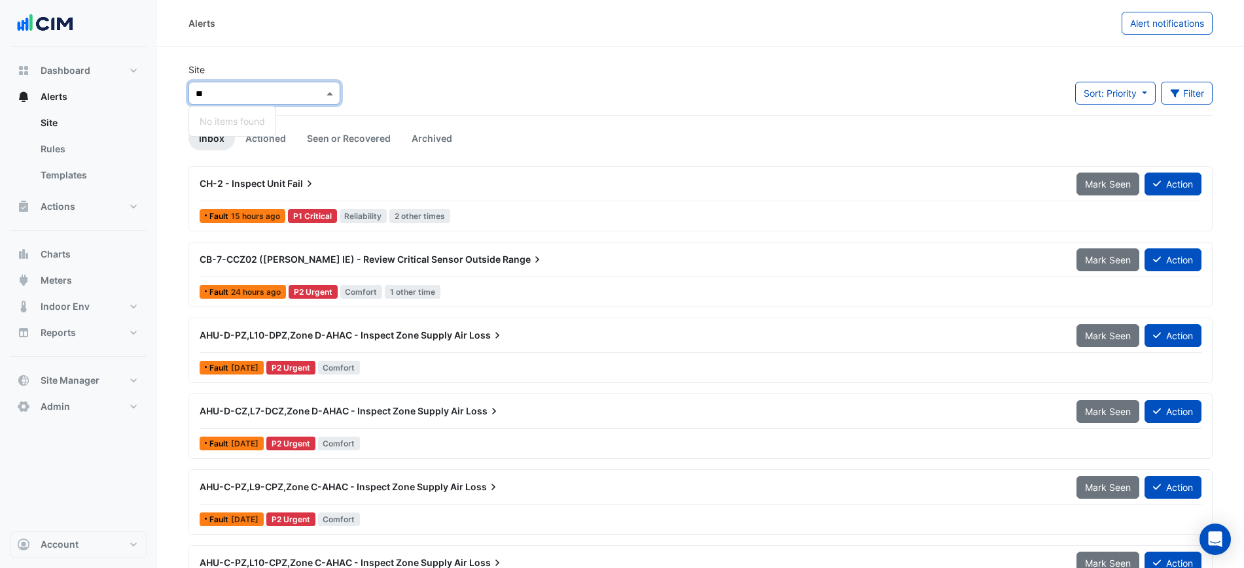
type input "*"
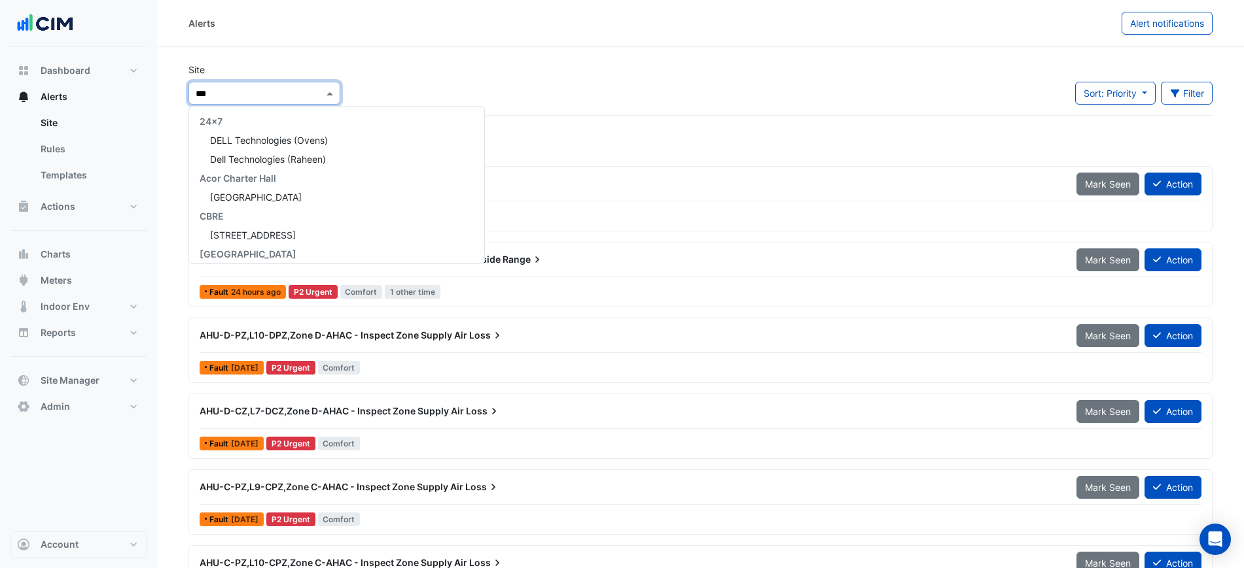
type input "****"
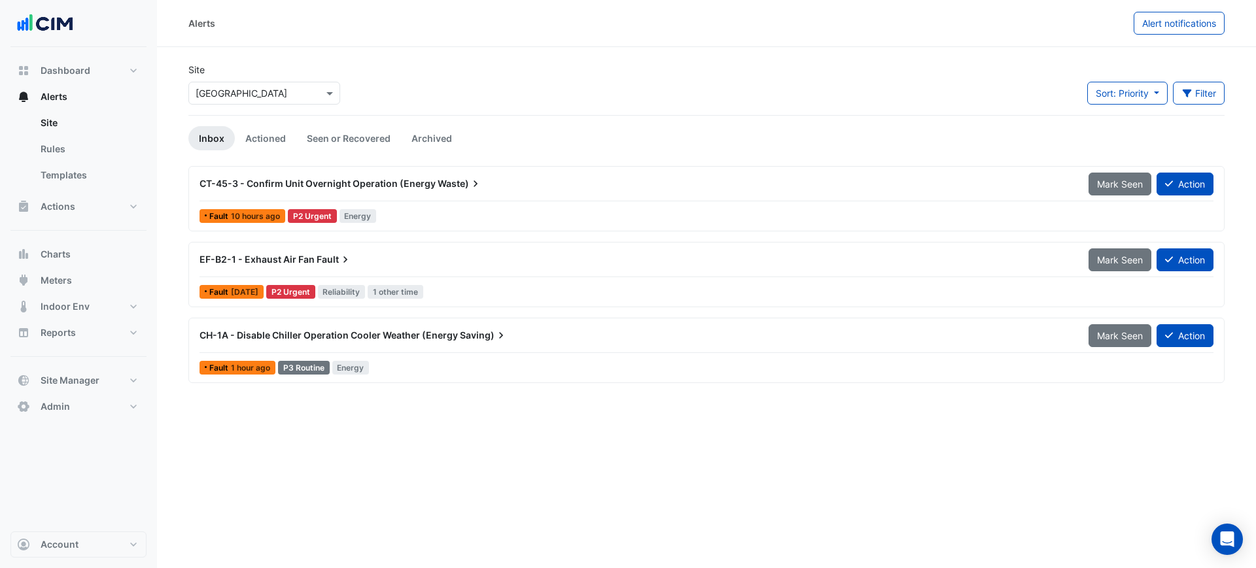
click at [514, 192] on div "CT-45-3 - Confirm Unit Overnight Operation (Energy Waste)" at bounding box center [636, 184] width 889 height 24
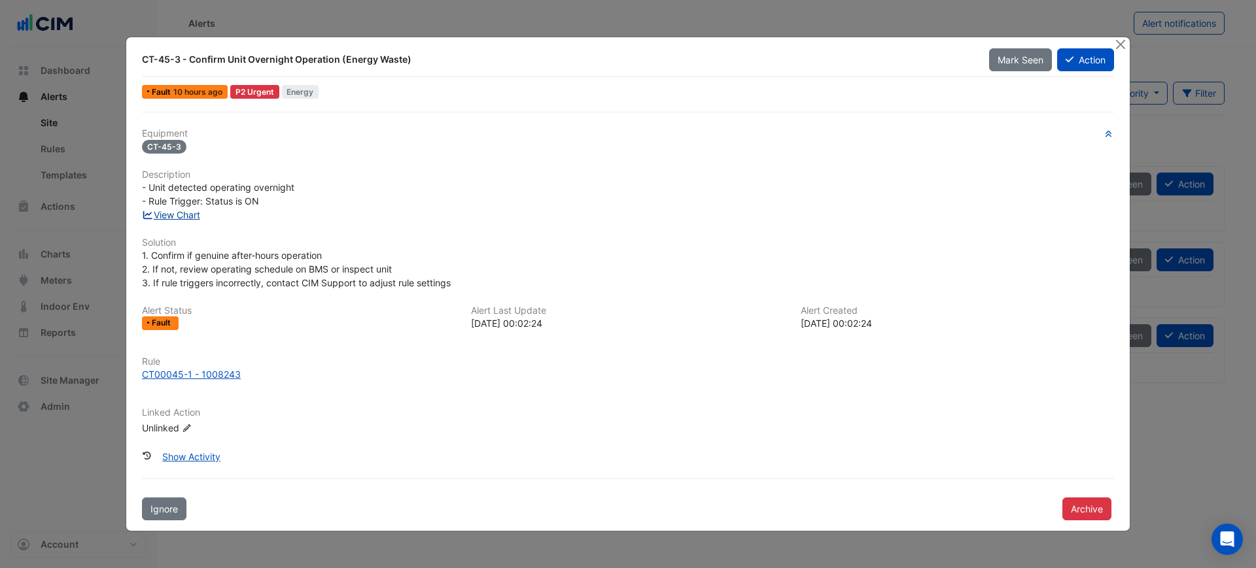
click at [186, 214] on link "View Chart" at bounding box center [171, 214] width 58 height 11
click at [182, 378] on div "CT00045-1 - 1008243" at bounding box center [191, 375] width 99 height 14
click at [1081, 515] on button "Archive" at bounding box center [1086, 509] width 49 height 23
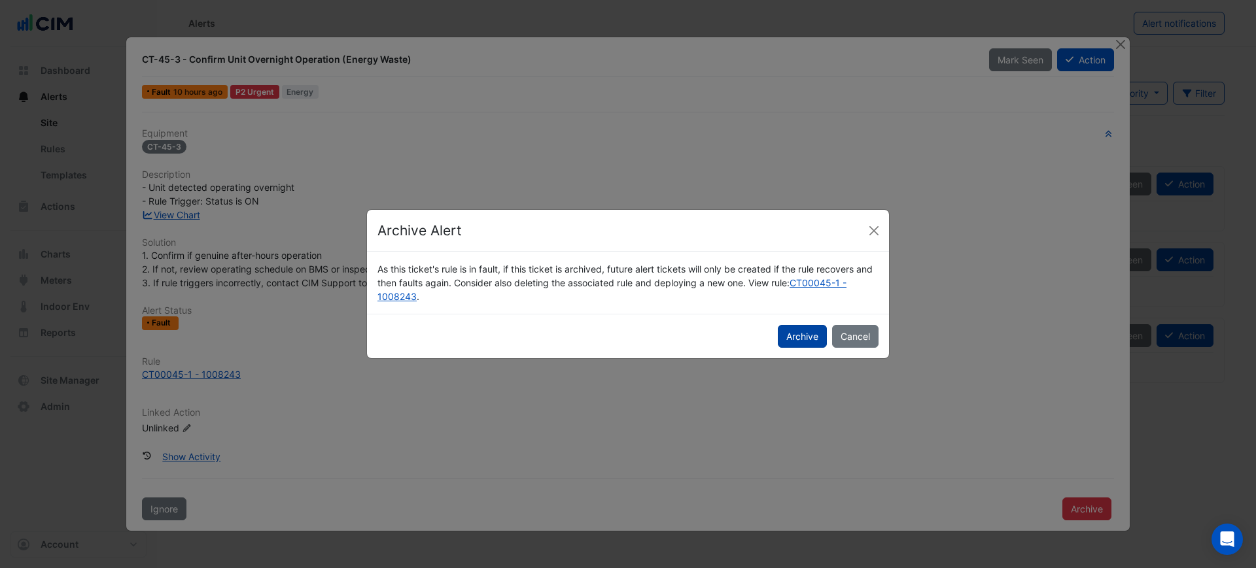
click at [793, 343] on button "Archive" at bounding box center [802, 336] width 49 height 23
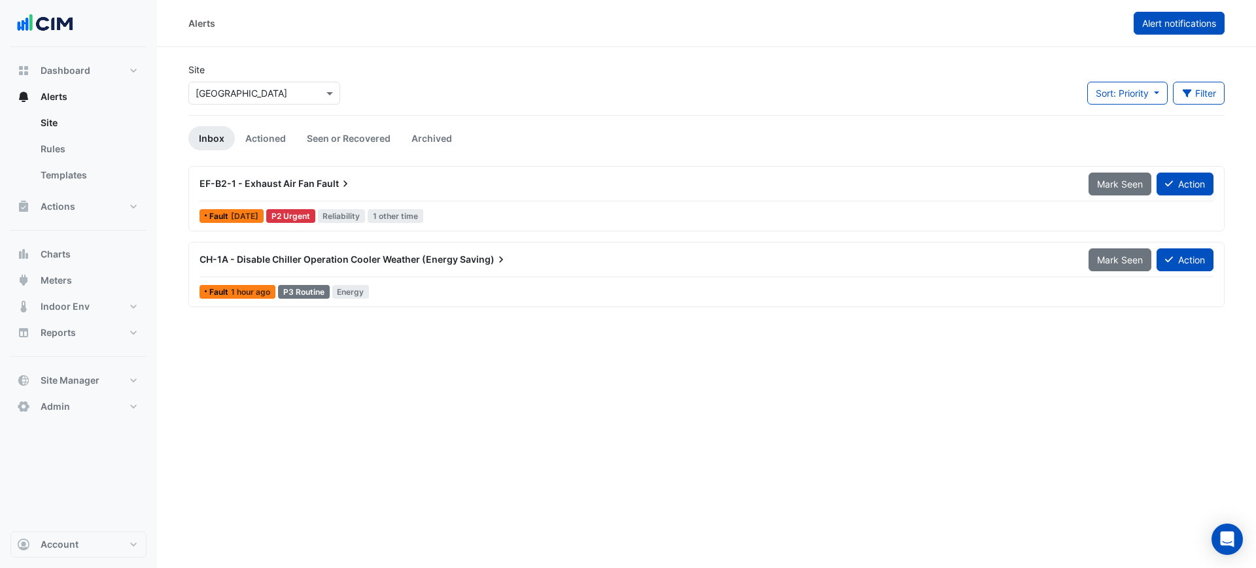
click at [1152, 33] on button "Alert notifications" at bounding box center [1179, 23] width 91 height 23
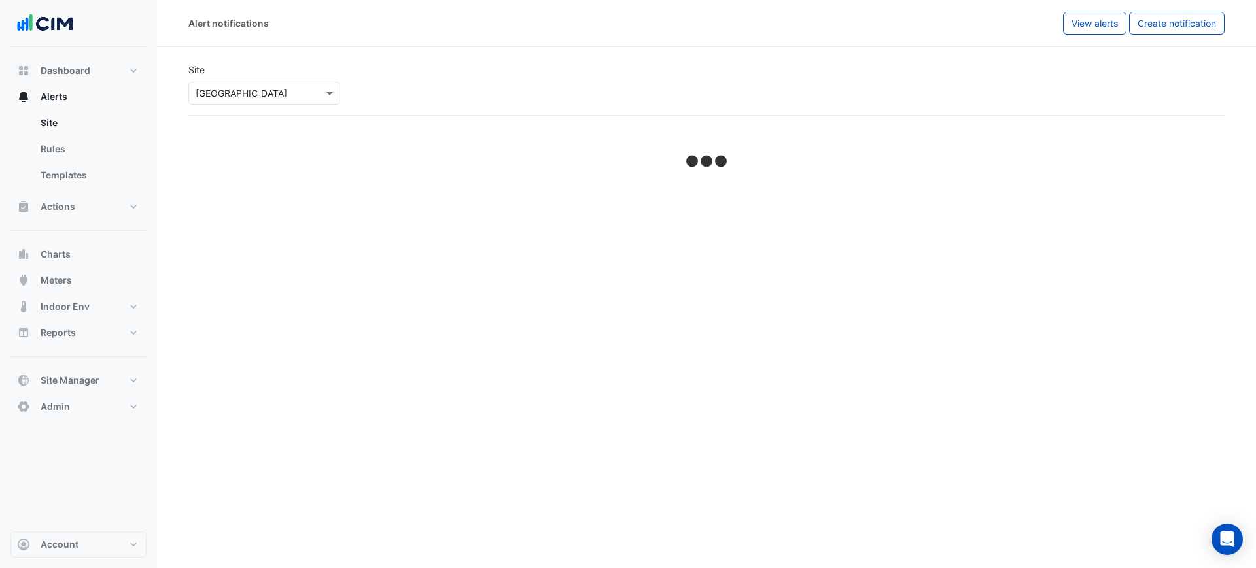
select select "******"
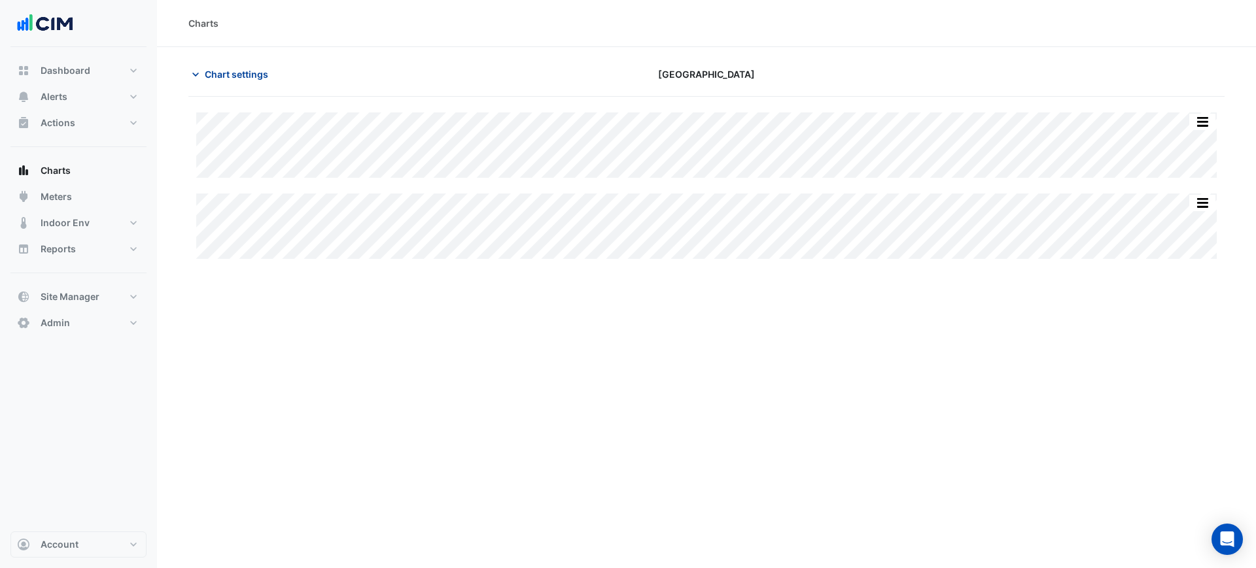
click at [213, 66] on button "Chart settings" at bounding box center [232, 74] width 88 height 23
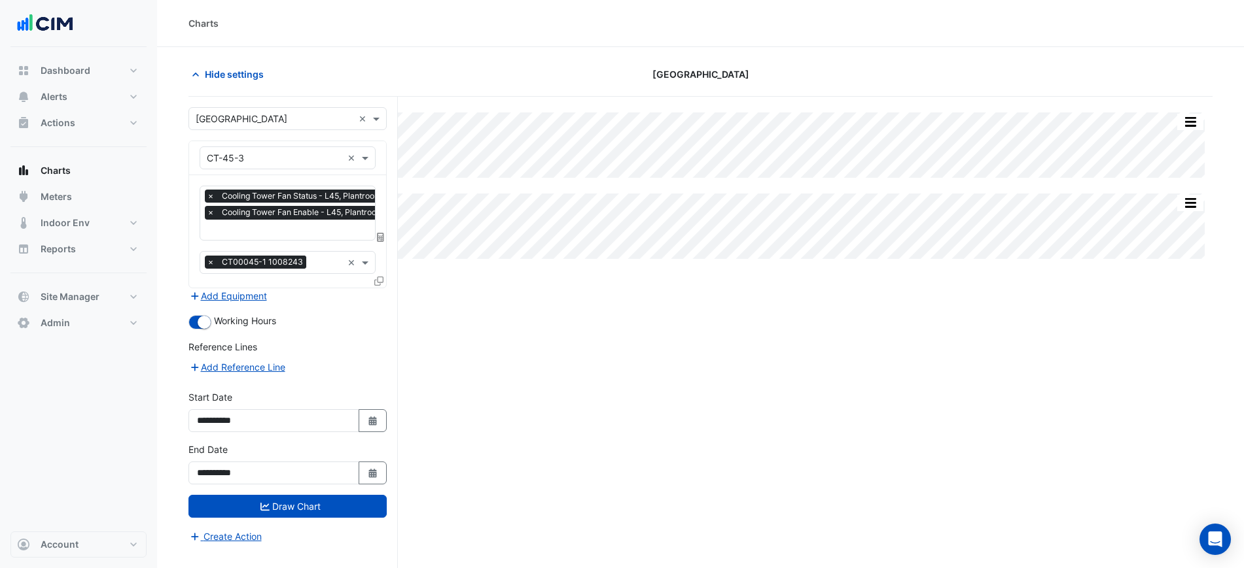
click at [377, 284] on fa-icon at bounding box center [378, 280] width 9 height 11
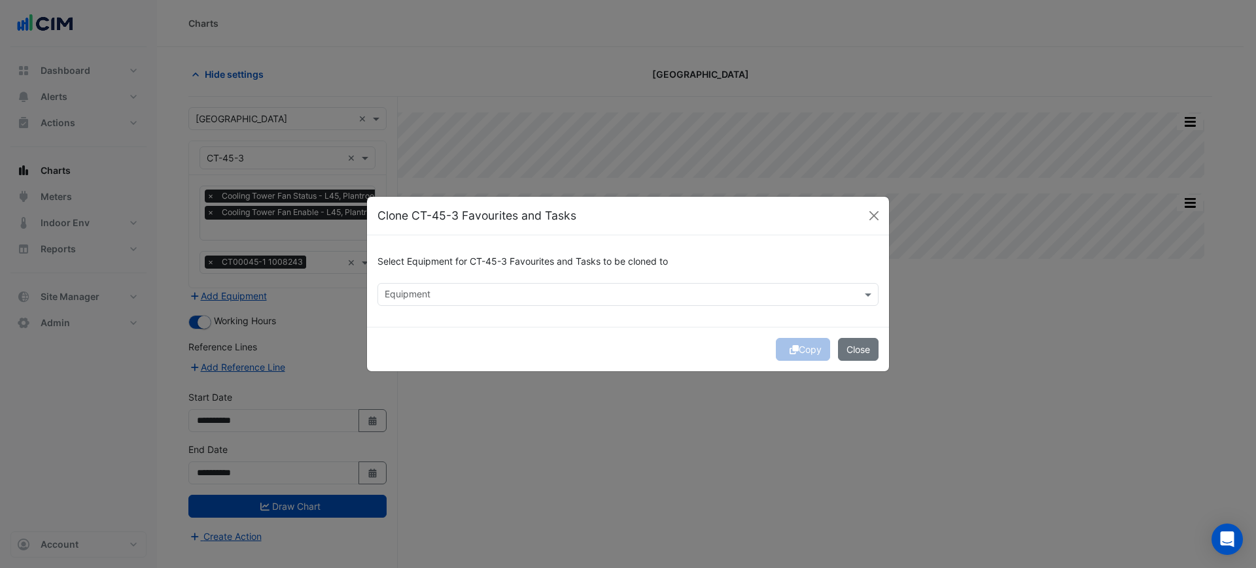
drag, startPoint x: 326, startPoint y: 319, endPoint x: 697, endPoint y: 274, distance: 373.6
click at [328, 319] on ngb-modal-window "Clone CT-45-3 Favourites and Tasks Select Equipment for CT-45-3 Favourites and …" at bounding box center [628, 284] width 1256 height 568
drag, startPoint x: 860, startPoint y: 351, endPoint x: 856, endPoint y: 360, distance: 9.7
click at [856, 360] on div "Copy Close" at bounding box center [628, 349] width 522 height 44
click at [856, 360] on button "Close" at bounding box center [858, 349] width 41 height 23
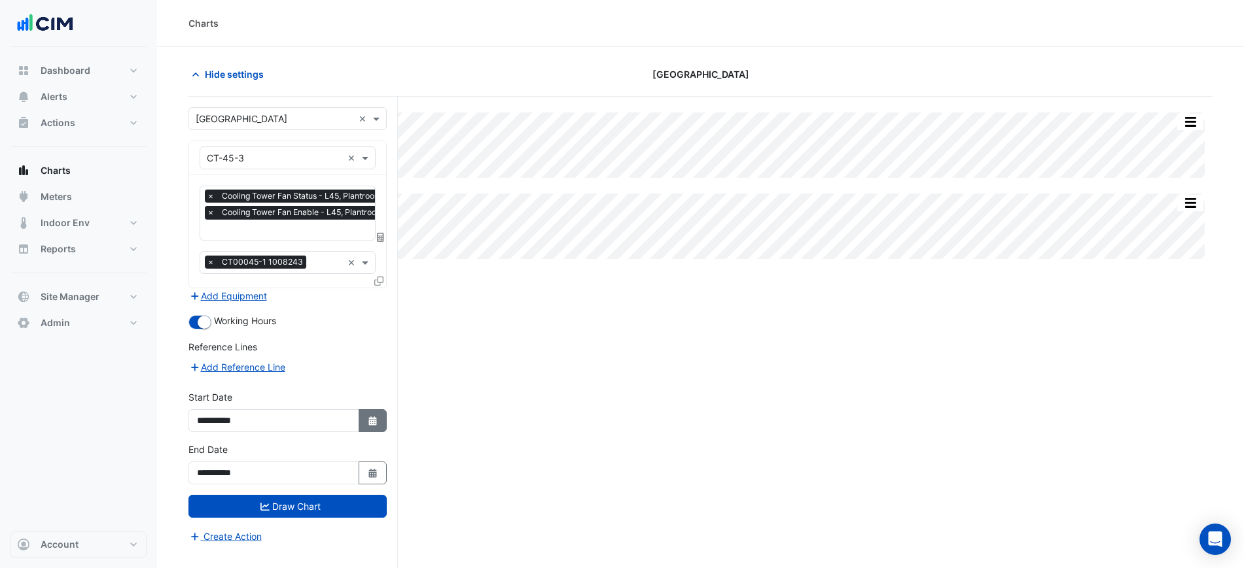
click at [368, 411] on button "Select Date" at bounding box center [373, 421] width 29 height 23
select select "*"
select select "****"
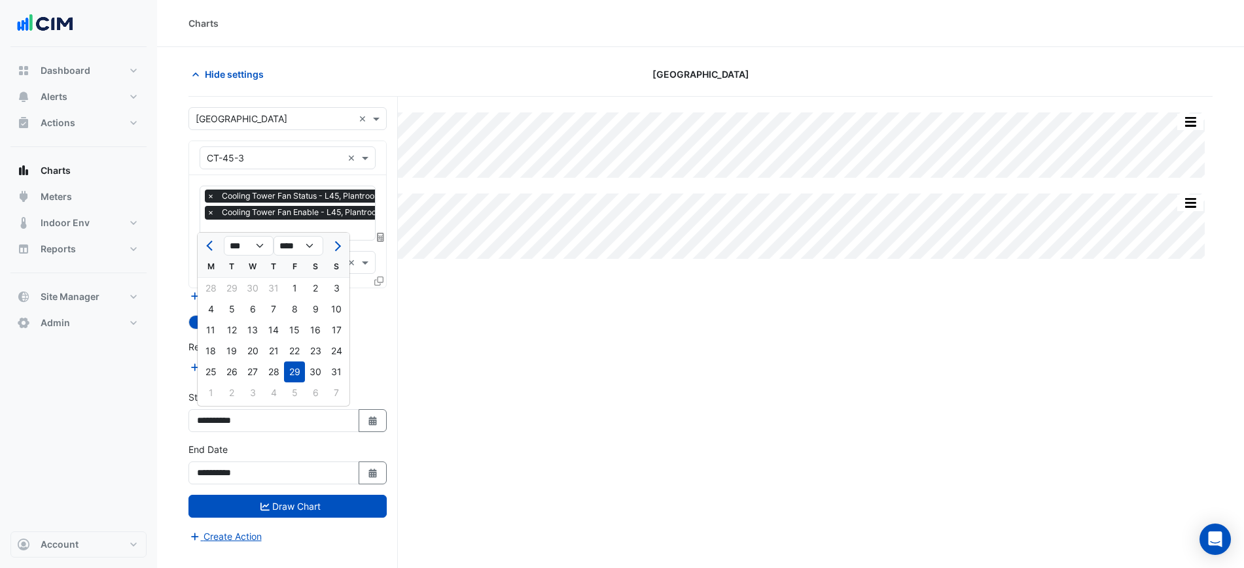
click at [202, 239] on div at bounding box center [211, 246] width 26 height 21
click at [203, 240] on div at bounding box center [211, 246] width 26 height 21
click at [212, 246] on span "Previous month" at bounding box center [211, 246] width 10 height 10
click at [212, 247] on span "Previous month" at bounding box center [211, 246] width 10 height 10
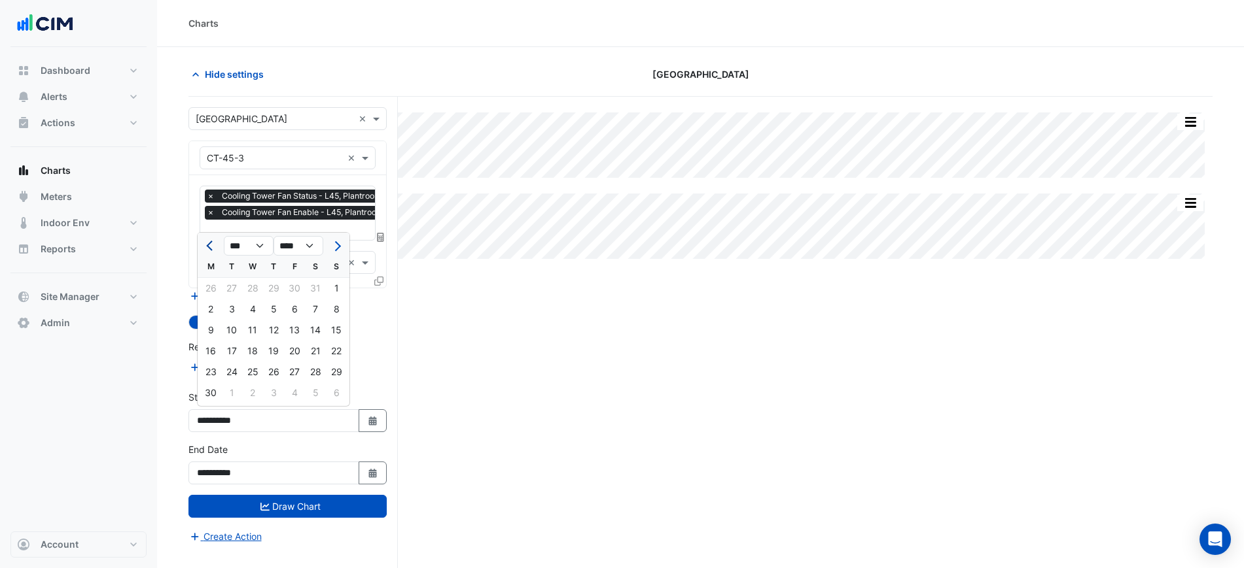
select select "*"
click at [268, 295] on div "1" at bounding box center [273, 288] width 21 height 21
type input "**********"
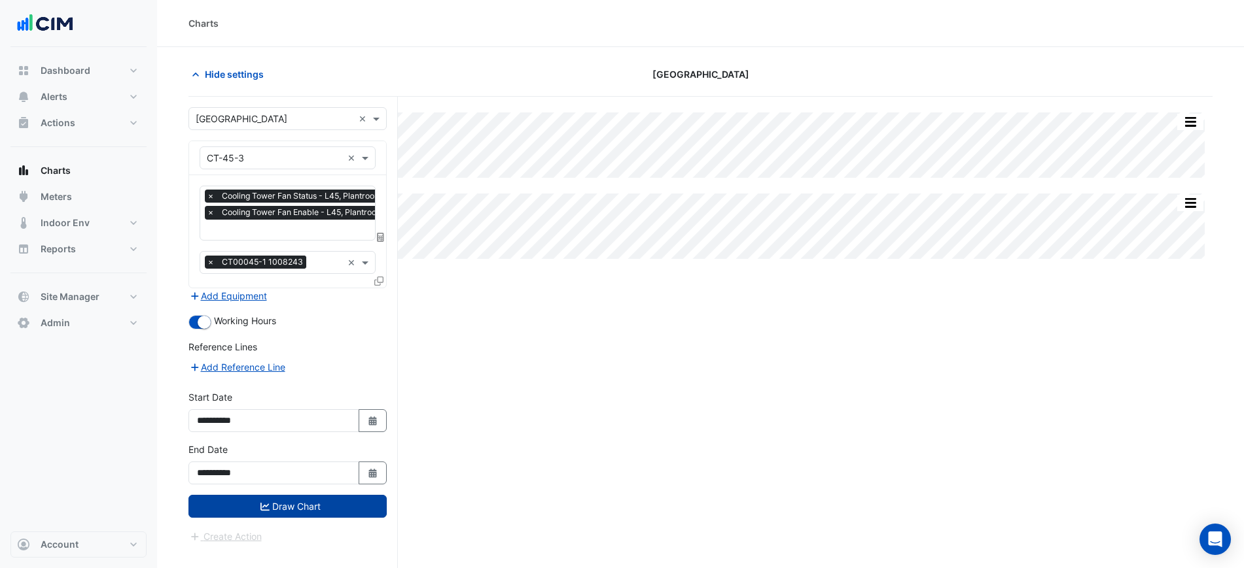
click at [315, 500] on button "Draw Chart" at bounding box center [287, 506] width 198 height 23
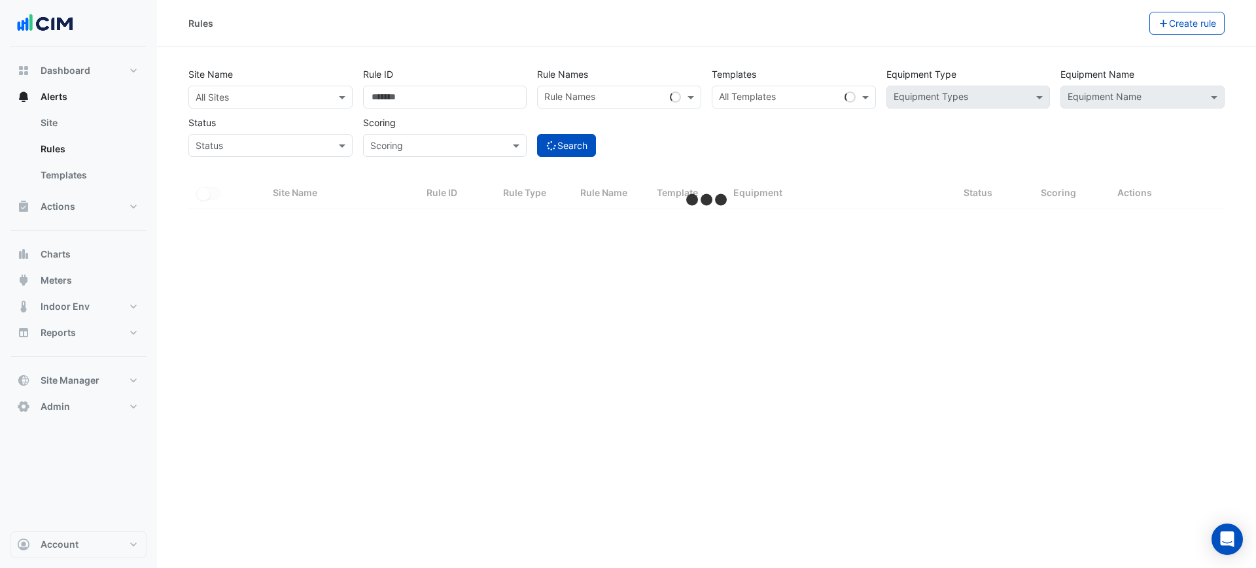
select select "***"
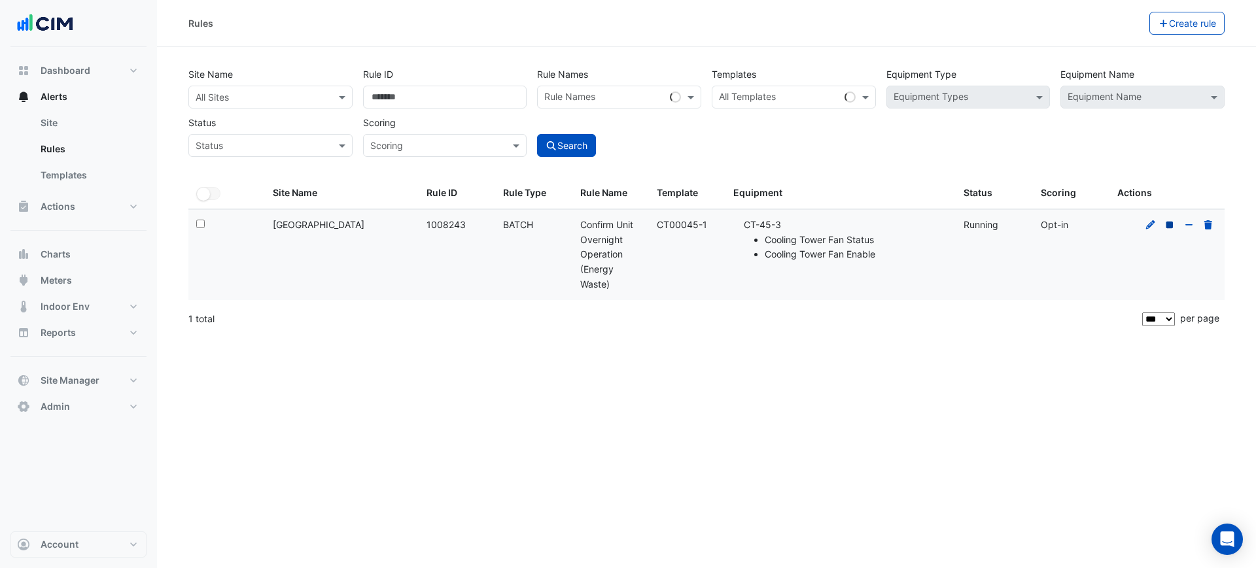
click at [1164, 224] on icon at bounding box center [1170, 224] width 12 height 9
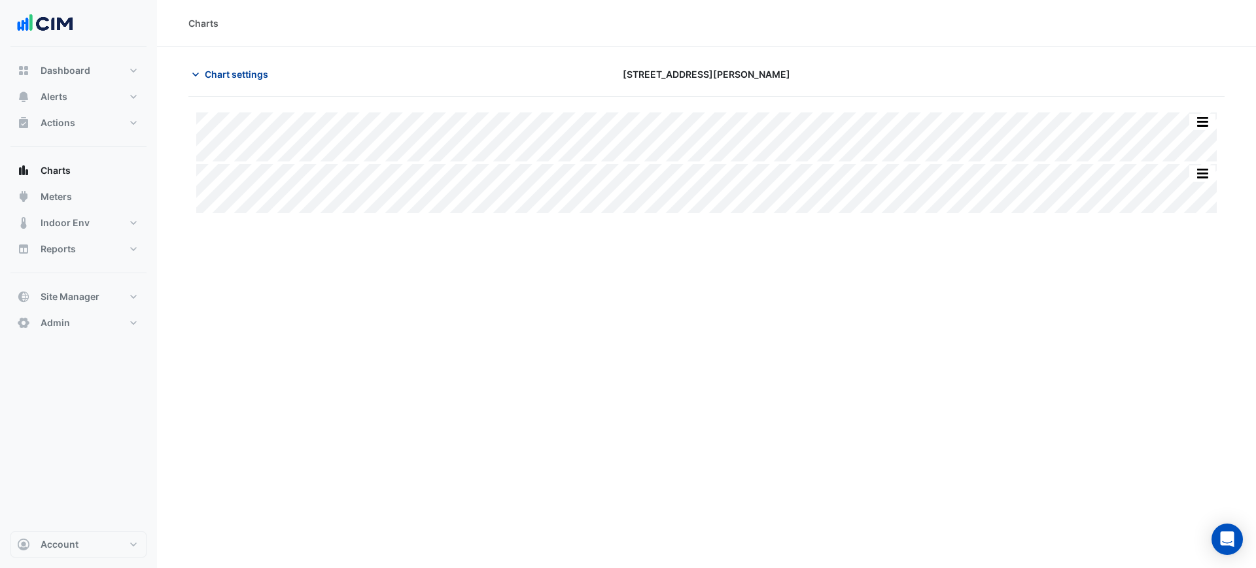
click at [247, 65] on button "Chart settings" at bounding box center [232, 74] width 88 height 23
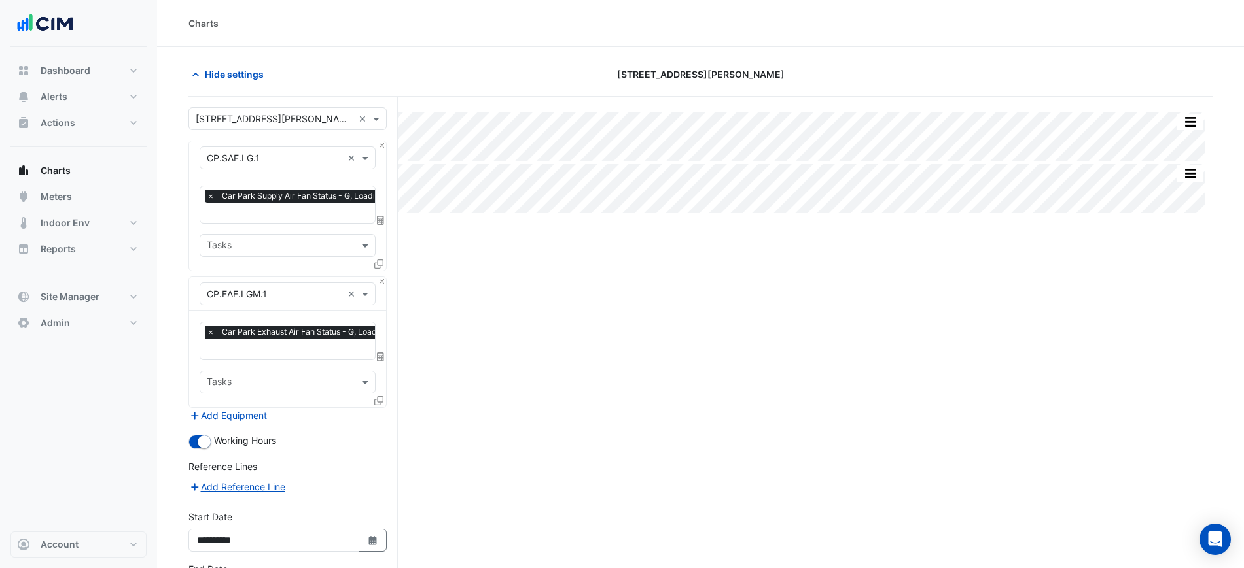
scroll to position [103, 0]
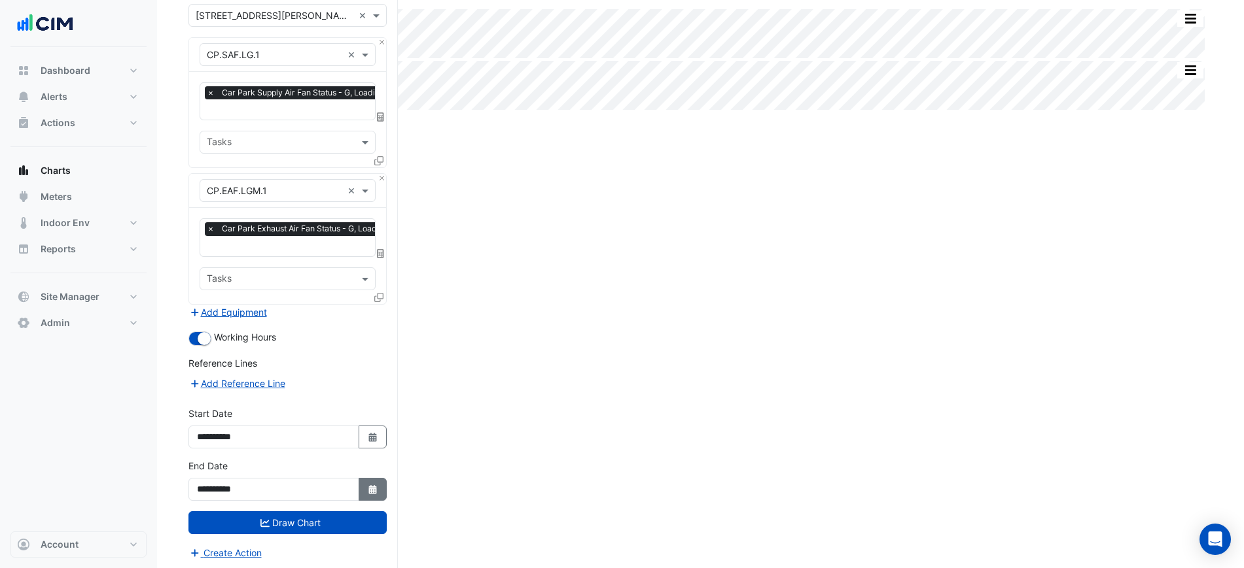
click at [368, 485] on icon "Select Date" at bounding box center [373, 489] width 12 height 9
select select "*"
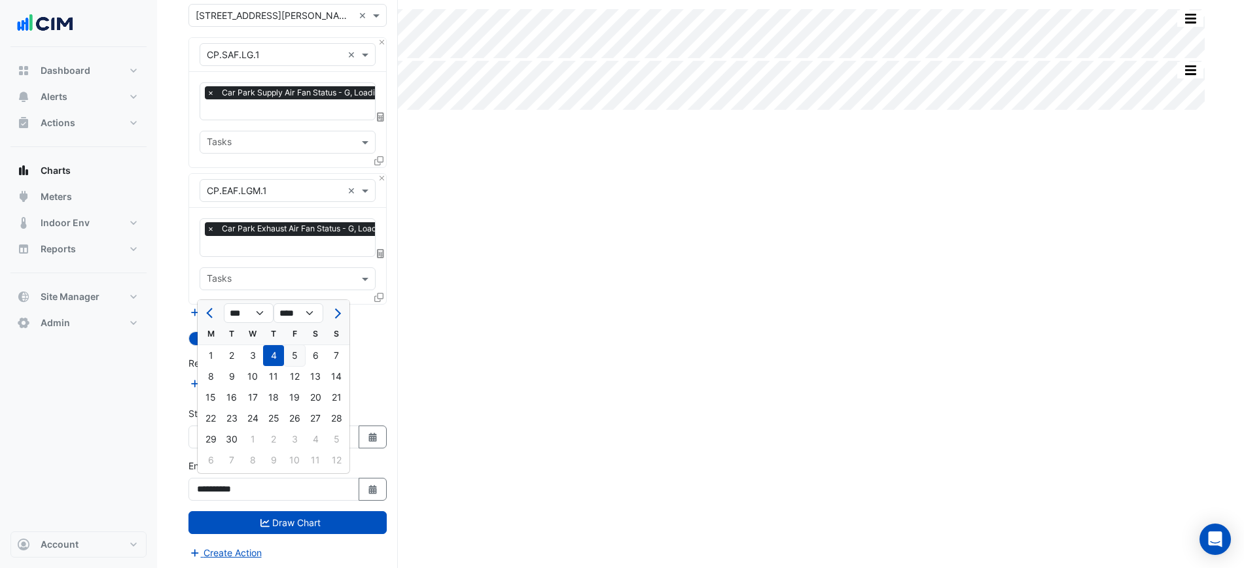
click at [294, 360] on div "5" at bounding box center [294, 355] width 21 height 21
type input "**********"
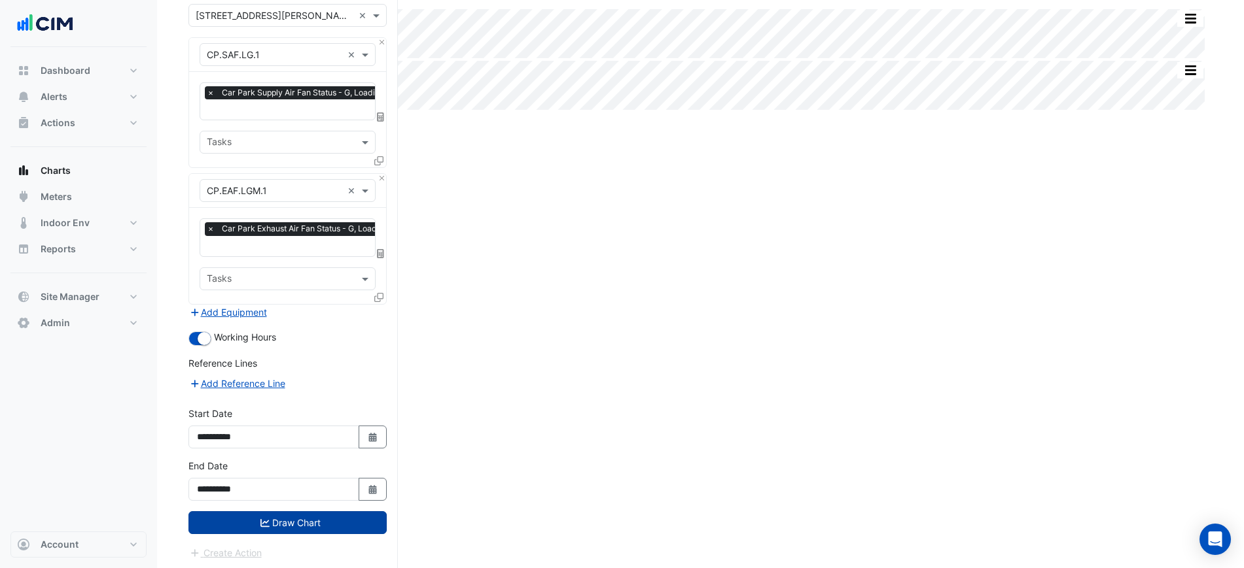
click at [338, 525] on button "Draw Chart" at bounding box center [287, 523] width 198 height 23
